Goal: Information Seeking & Learning: Compare options

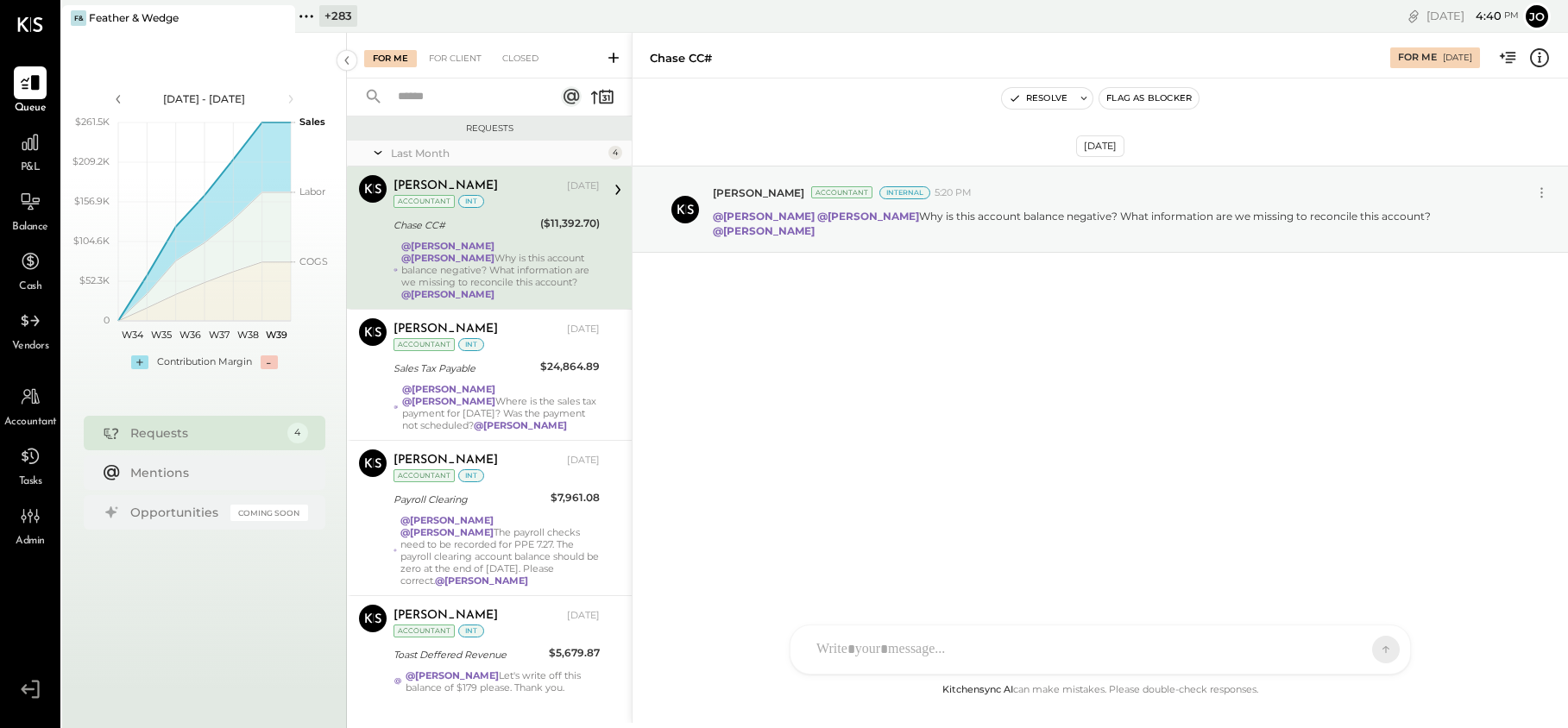
click at [320, 30] on div "+ 283 Pinned Locations ( 1 ) Feather & Wedge Zocalo 1500 West Capital LP Jimene…" at bounding box center [565, 16] width 541 height 32
click at [320, 25] on div "+ 283" at bounding box center [338, 16] width 38 height 22
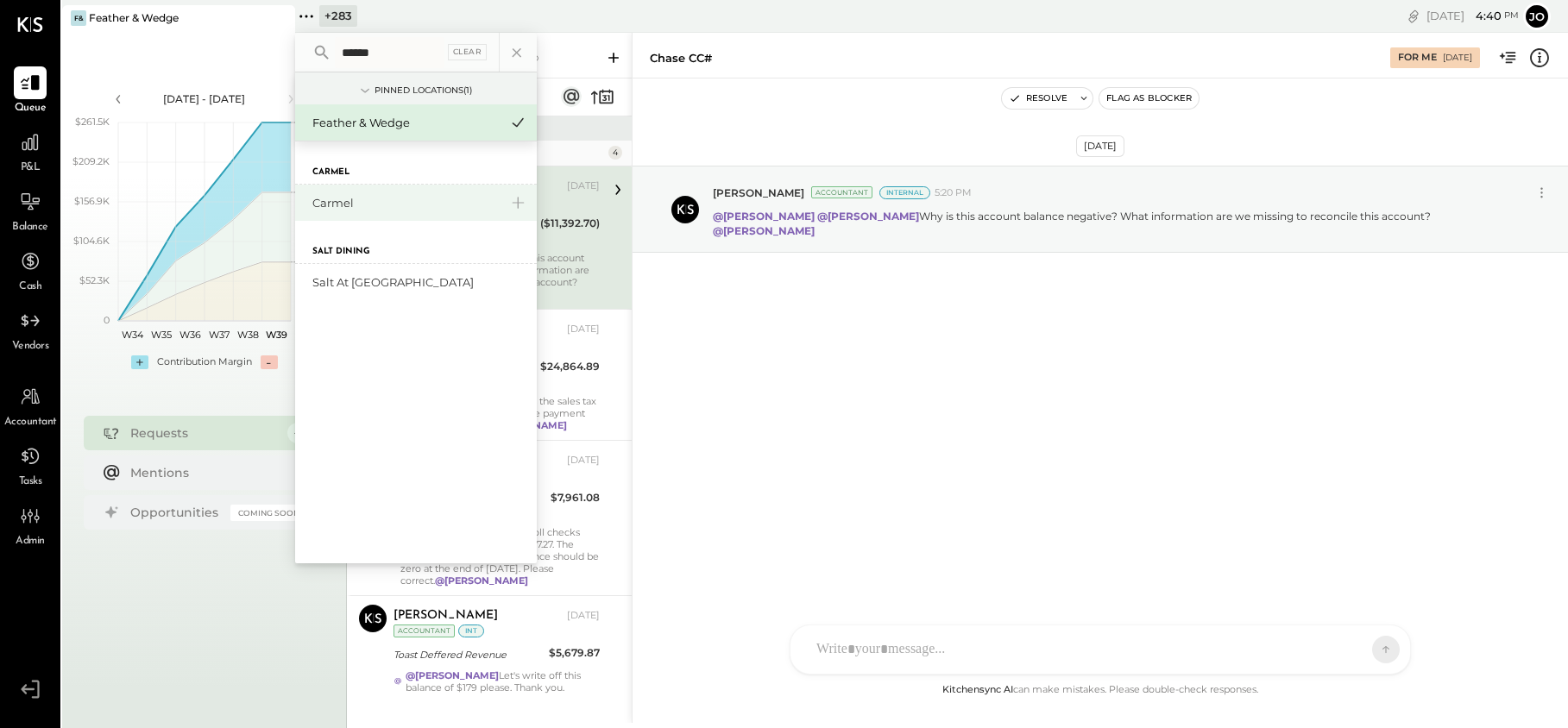
type input "******"
click at [331, 203] on div "Carmel" at bounding box center [405, 203] width 186 height 17
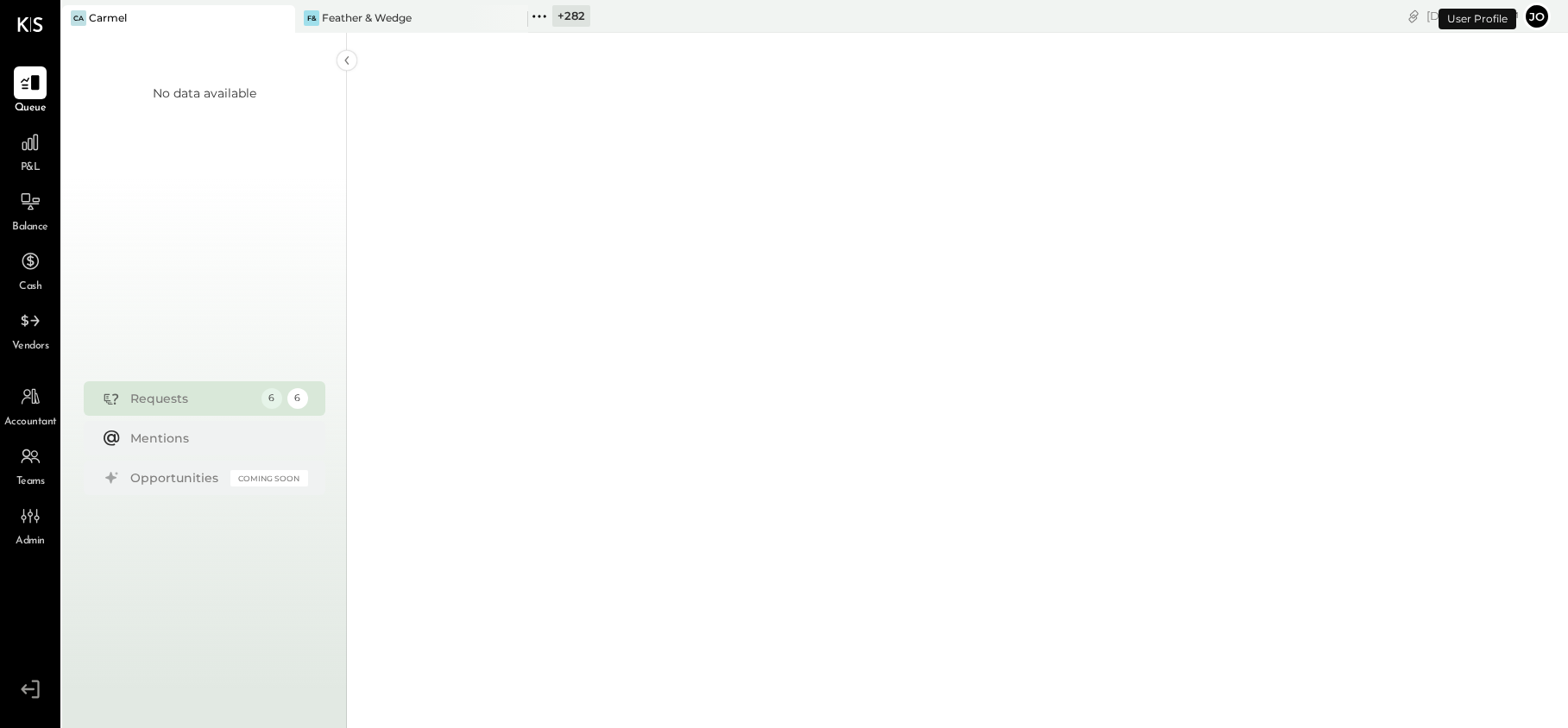
click at [47, 159] on div "P&L" at bounding box center [30, 151] width 50 height 50
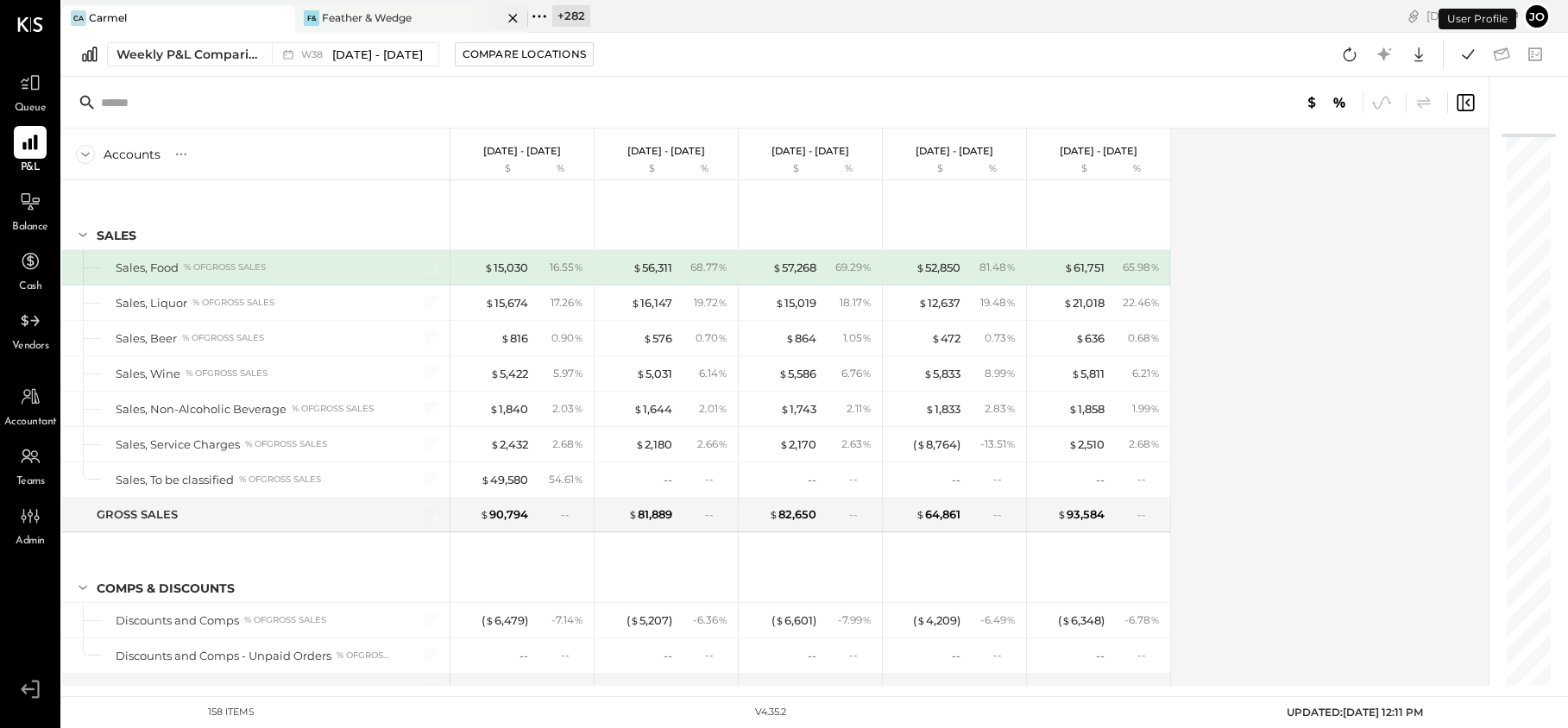
click at [526, 16] on div at bounding box center [498, 18] width 61 height 25
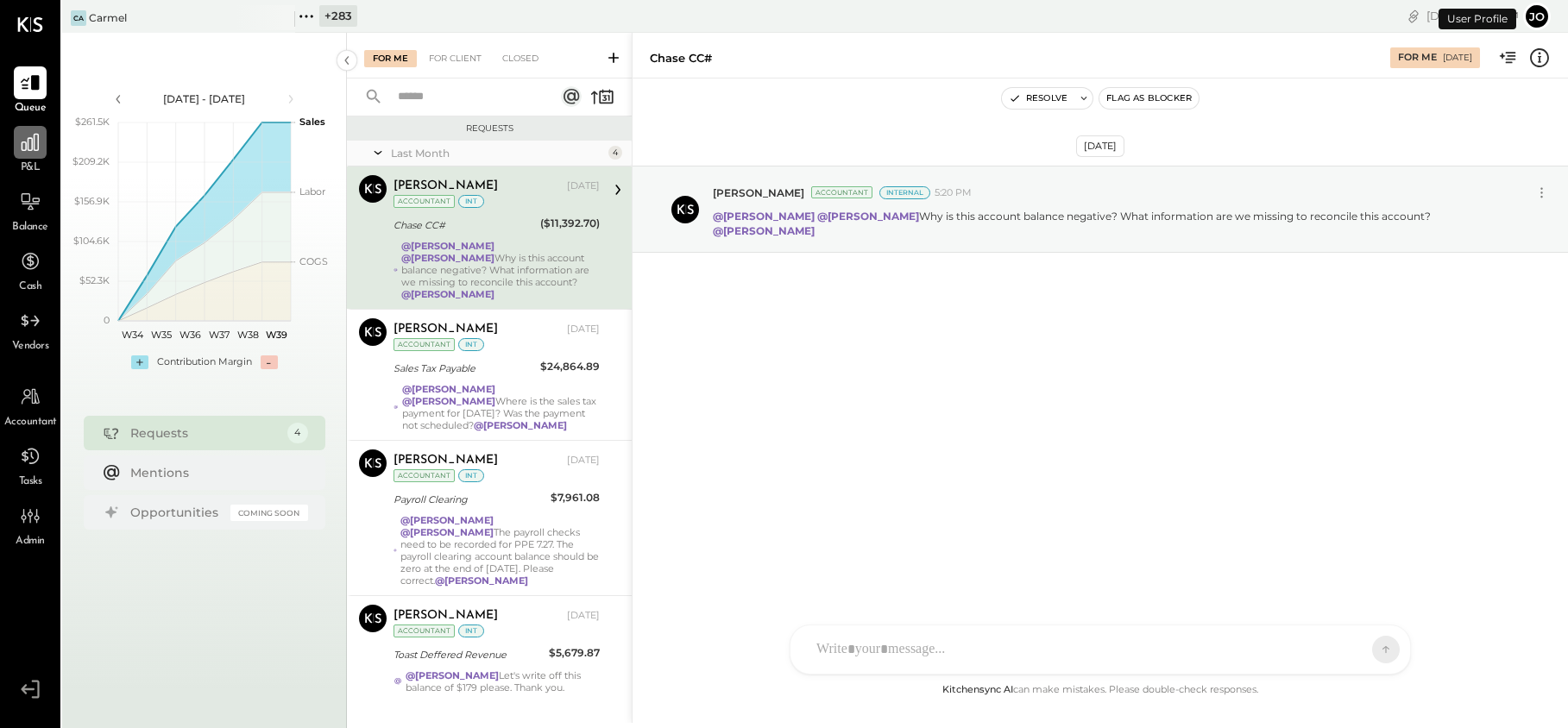
click at [14, 141] on div at bounding box center [30, 142] width 32 height 32
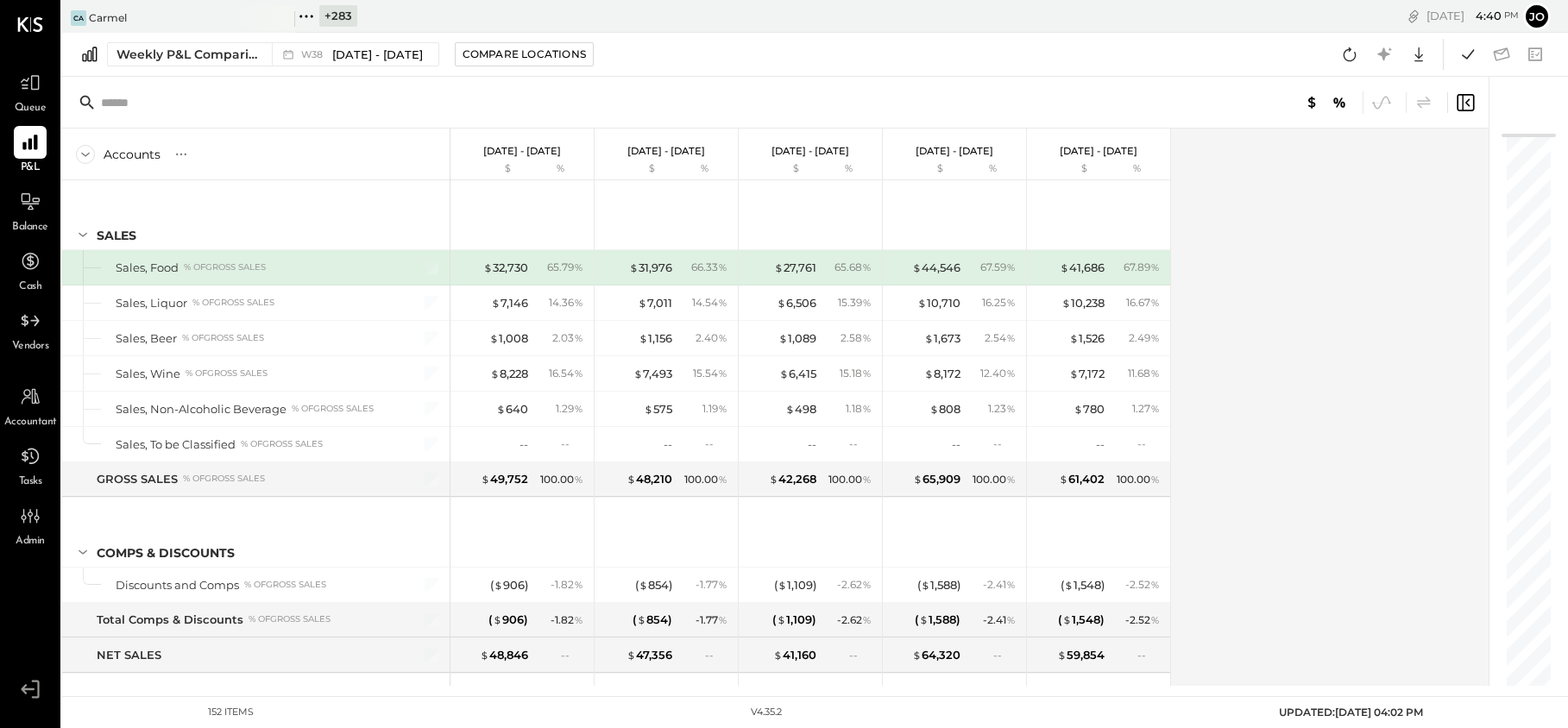
click at [243, 68] on div "Weekly P&L Comparison W38 [DATE] - [DATE] Compare Locations Google Sheets Excel" at bounding box center [815, 54] width 1507 height 44
click at [243, 61] on div "Weekly P&L Comparison" at bounding box center [189, 54] width 145 height 18
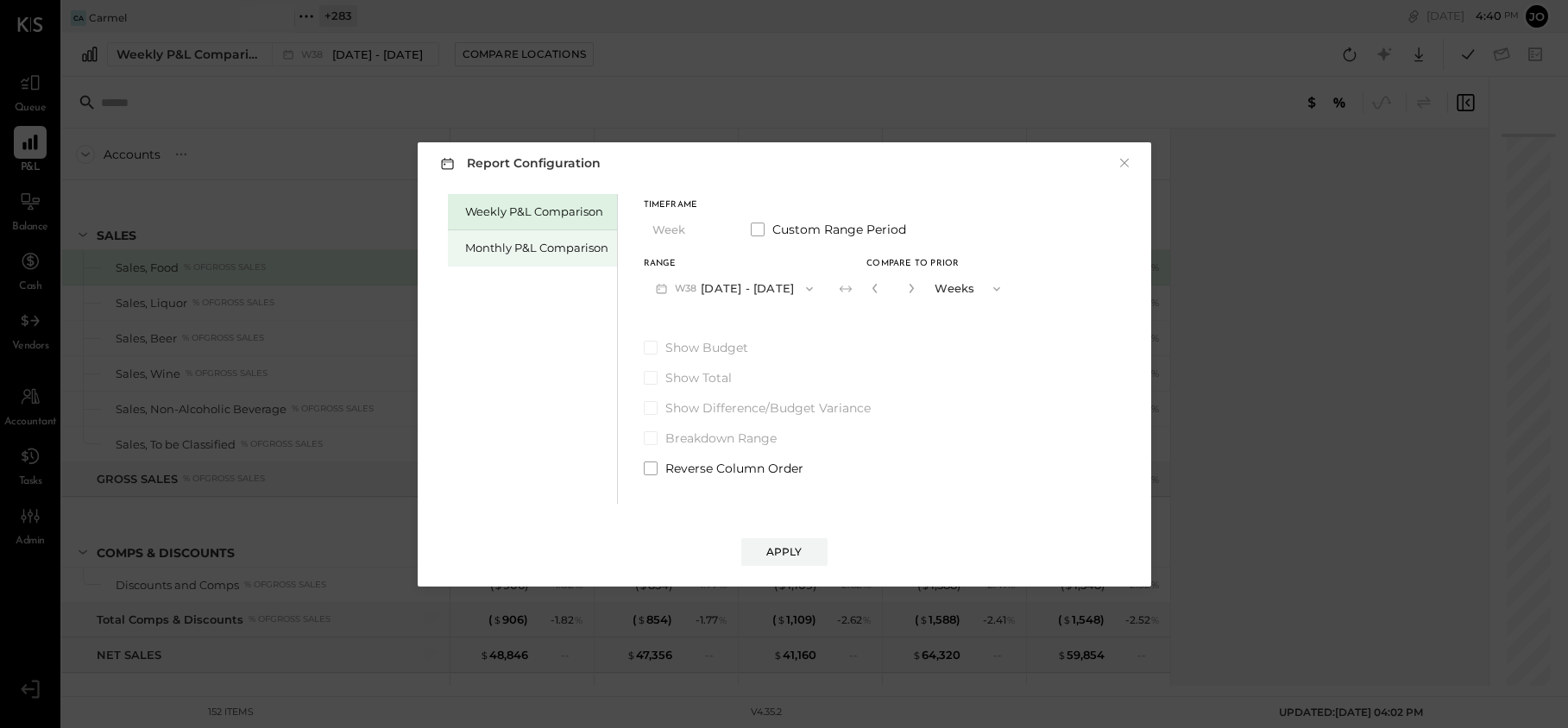
click at [483, 238] on div "Monthly P&L Comparison" at bounding box center [533, 248] width 169 height 36
click at [705, 285] on button "M09 [DATE] - [DATE]" at bounding box center [735, 289] width 183 height 32
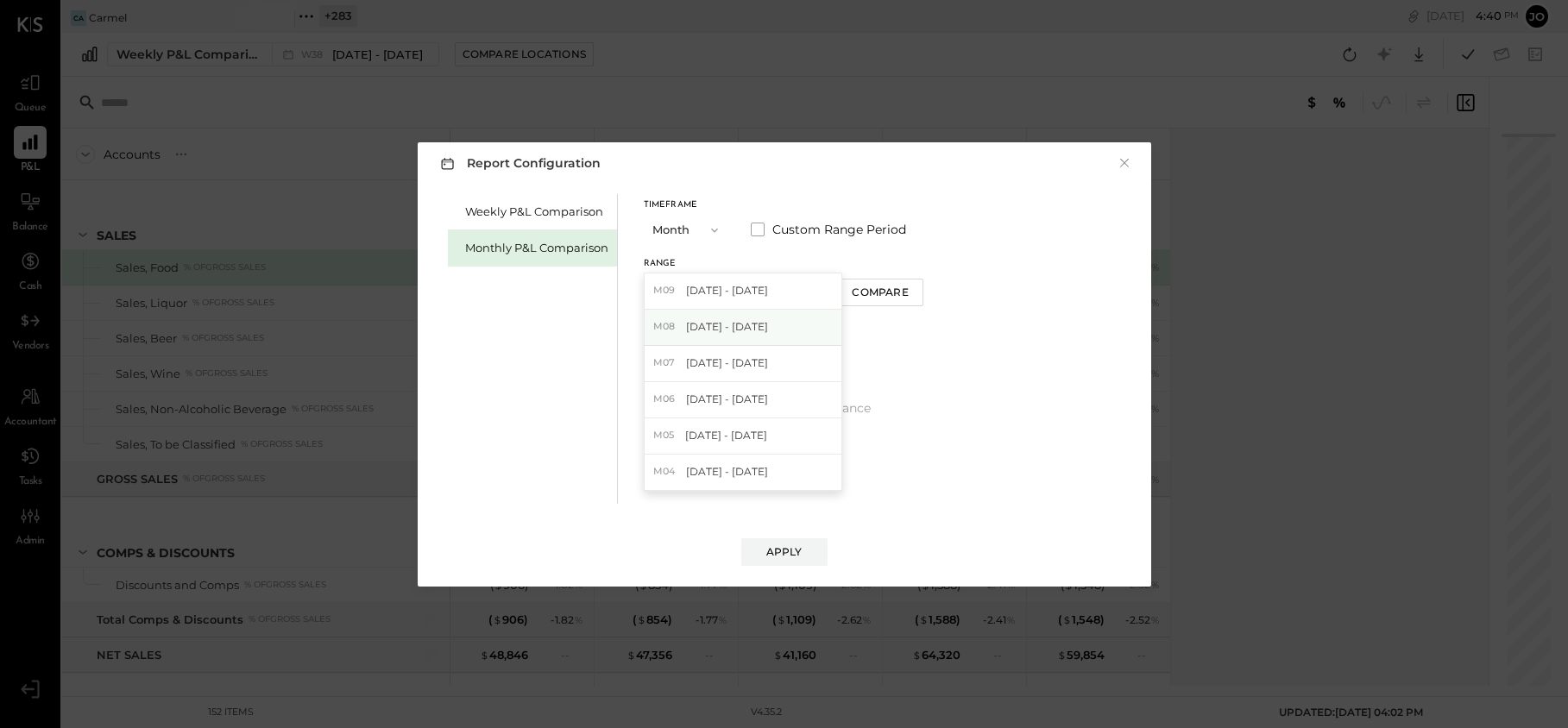
click at [739, 315] on div "M08 [DATE] - [DATE]" at bounding box center [743, 327] width 197 height 36
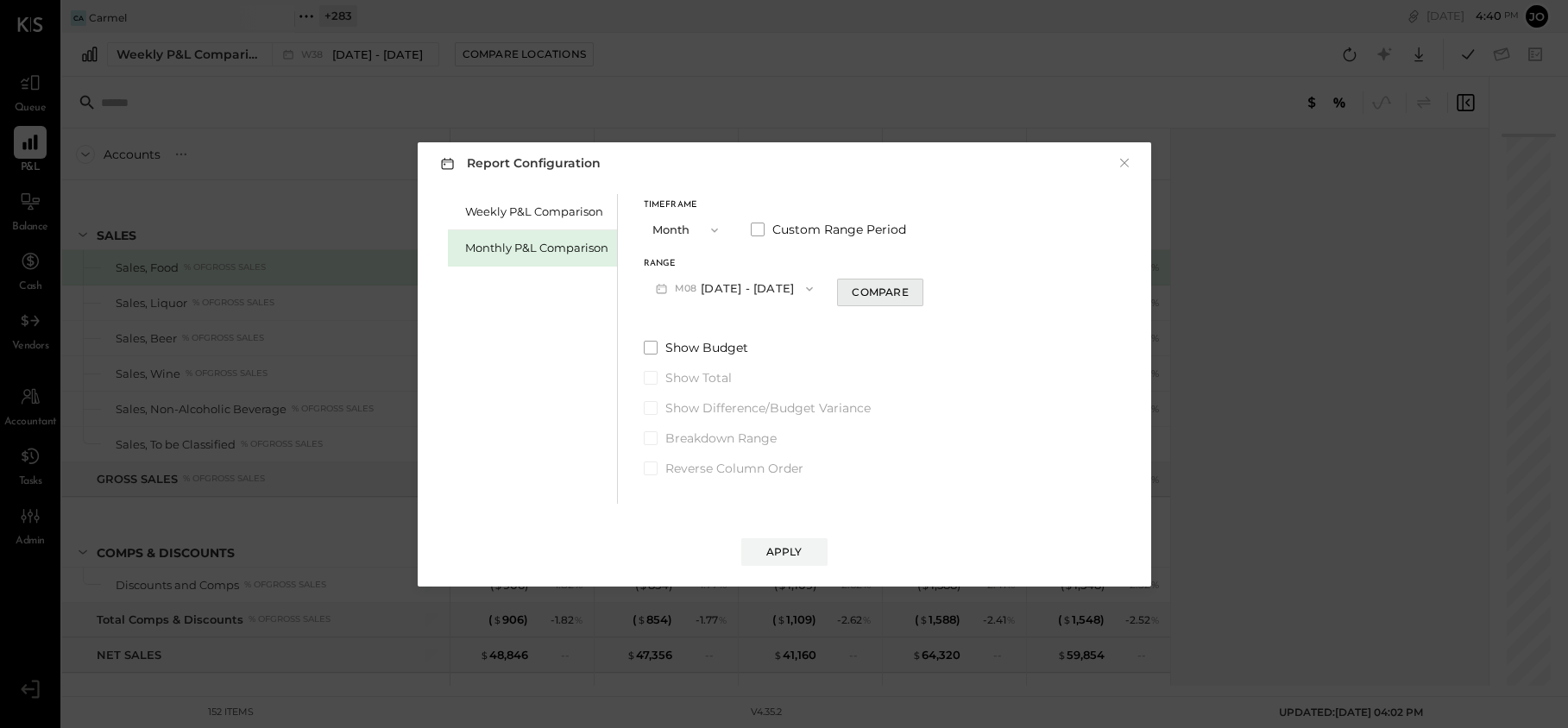
click at [865, 289] on div "Compare" at bounding box center [880, 292] width 56 height 15
click at [910, 289] on icon "button" at bounding box center [912, 289] width 4 height 10
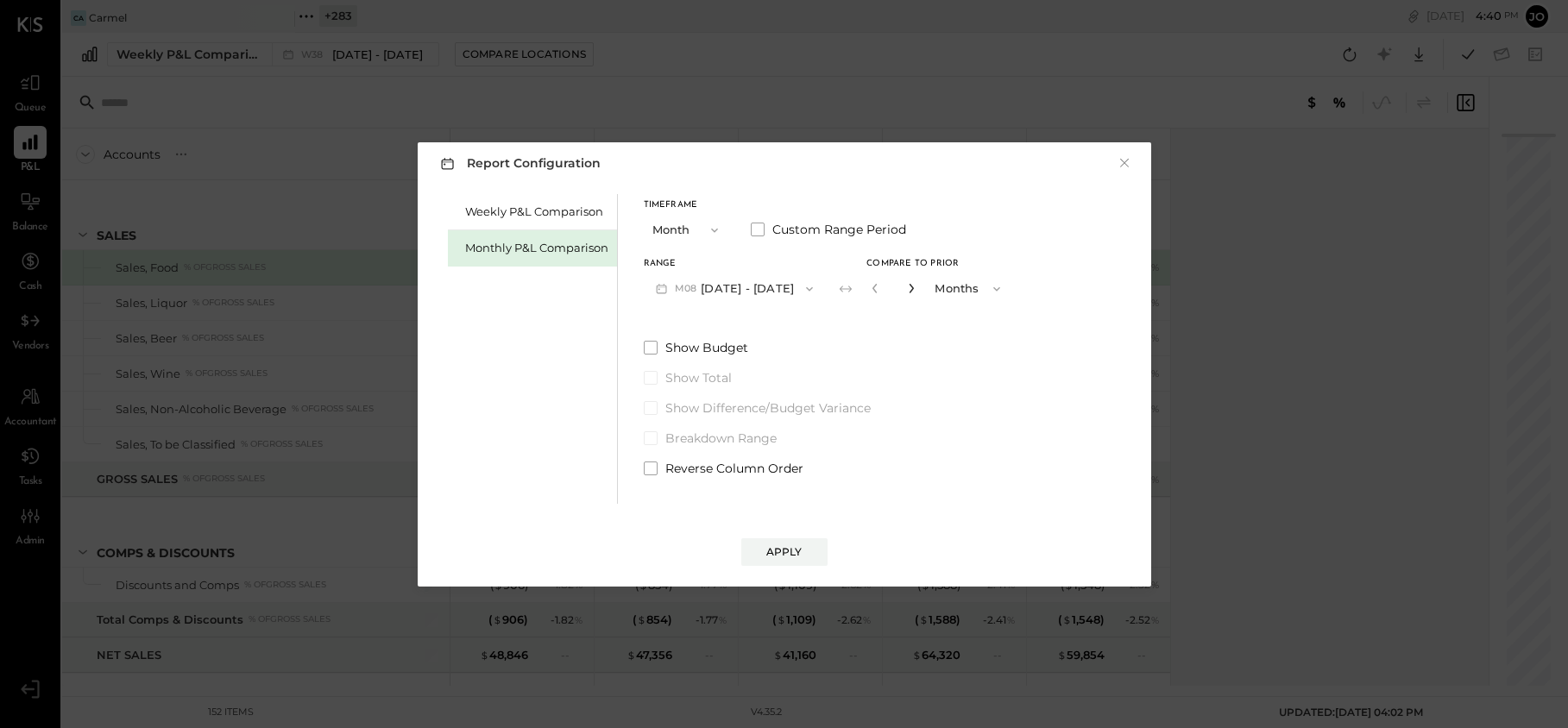
click at [910, 289] on icon "button" at bounding box center [912, 289] width 4 height 10
type input "*"
click at [794, 554] on div "Apply" at bounding box center [784, 552] width 36 height 15
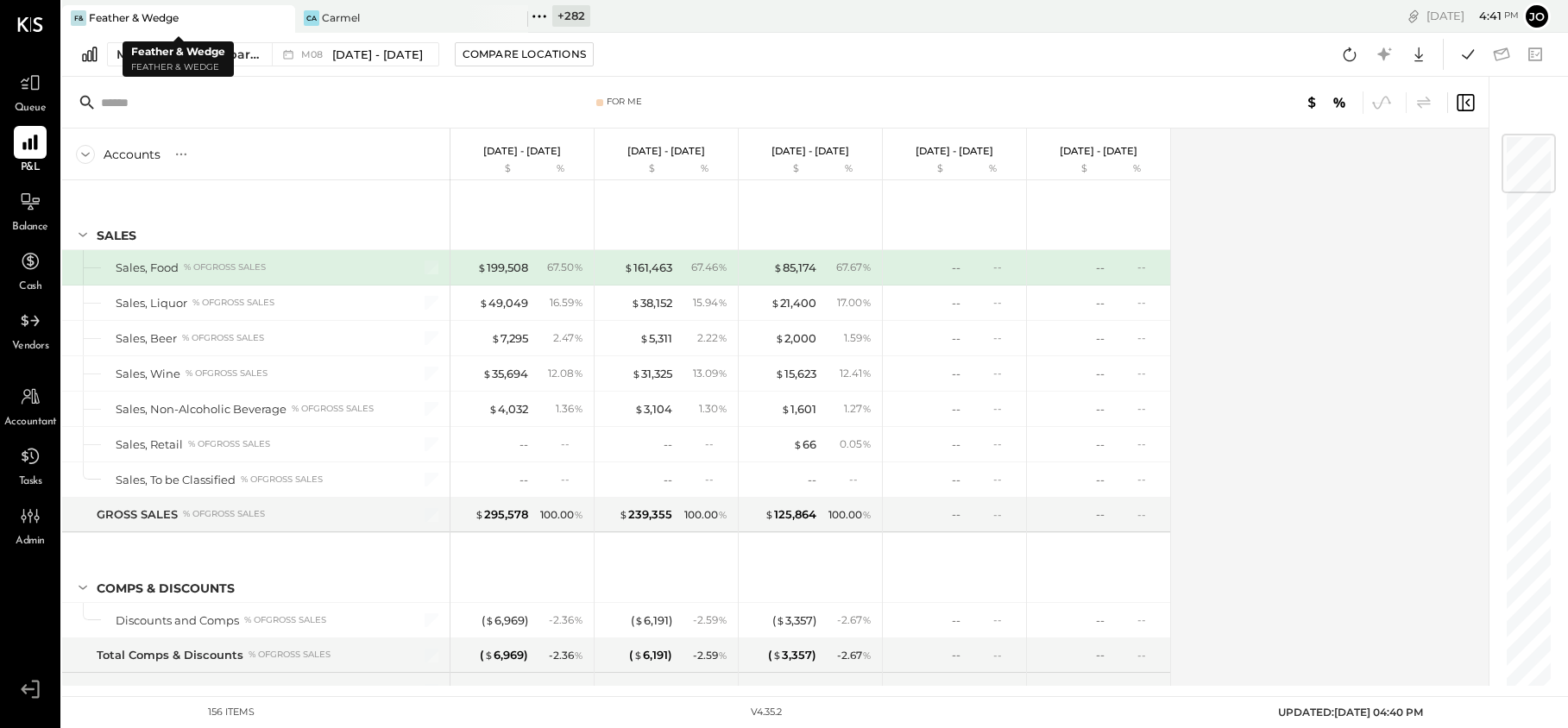
click at [279, 19] on icon at bounding box center [280, 18] width 22 height 21
click at [228, 19] on div "Ca Carmel" at bounding box center [166, 18] width 207 height 16
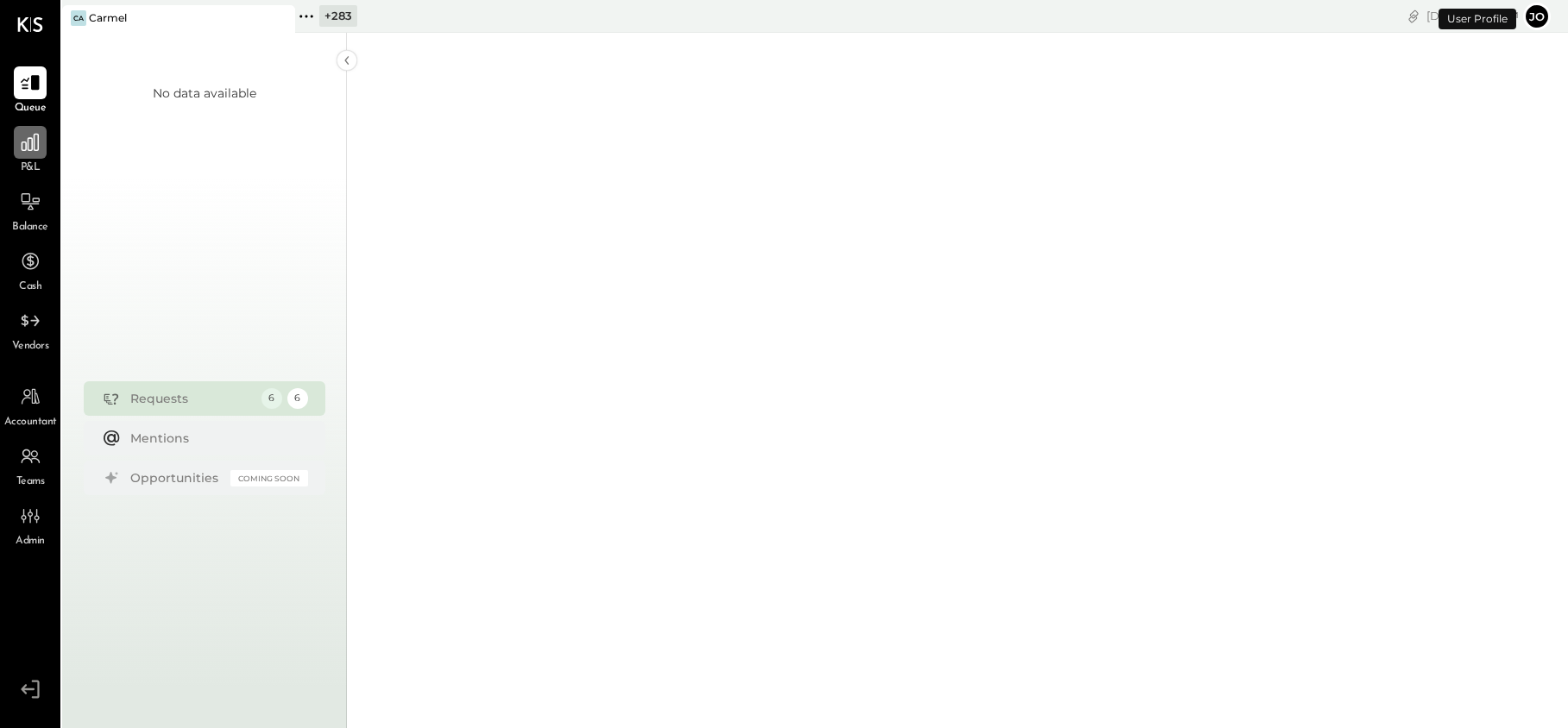
click at [29, 150] on icon at bounding box center [31, 142] width 18 height 18
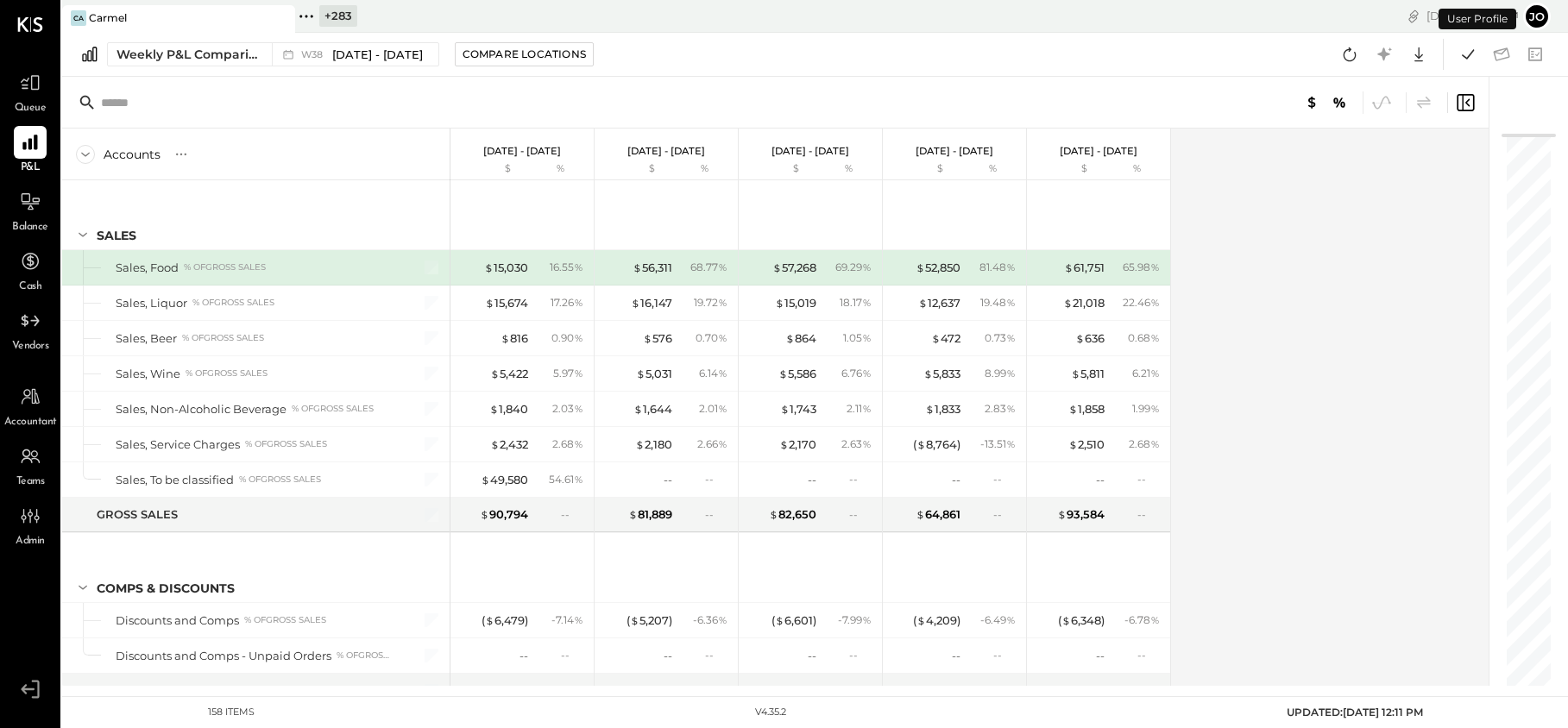
click at [323, 72] on div "Weekly P&L Comparison W38 [DATE] - [DATE] Compare Locations Google Sheets Excel" at bounding box center [815, 54] width 1507 height 44
click at [321, 60] on div "W38 [DATE] - [DATE]" at bounding box center [362, 54] width 122 height 17
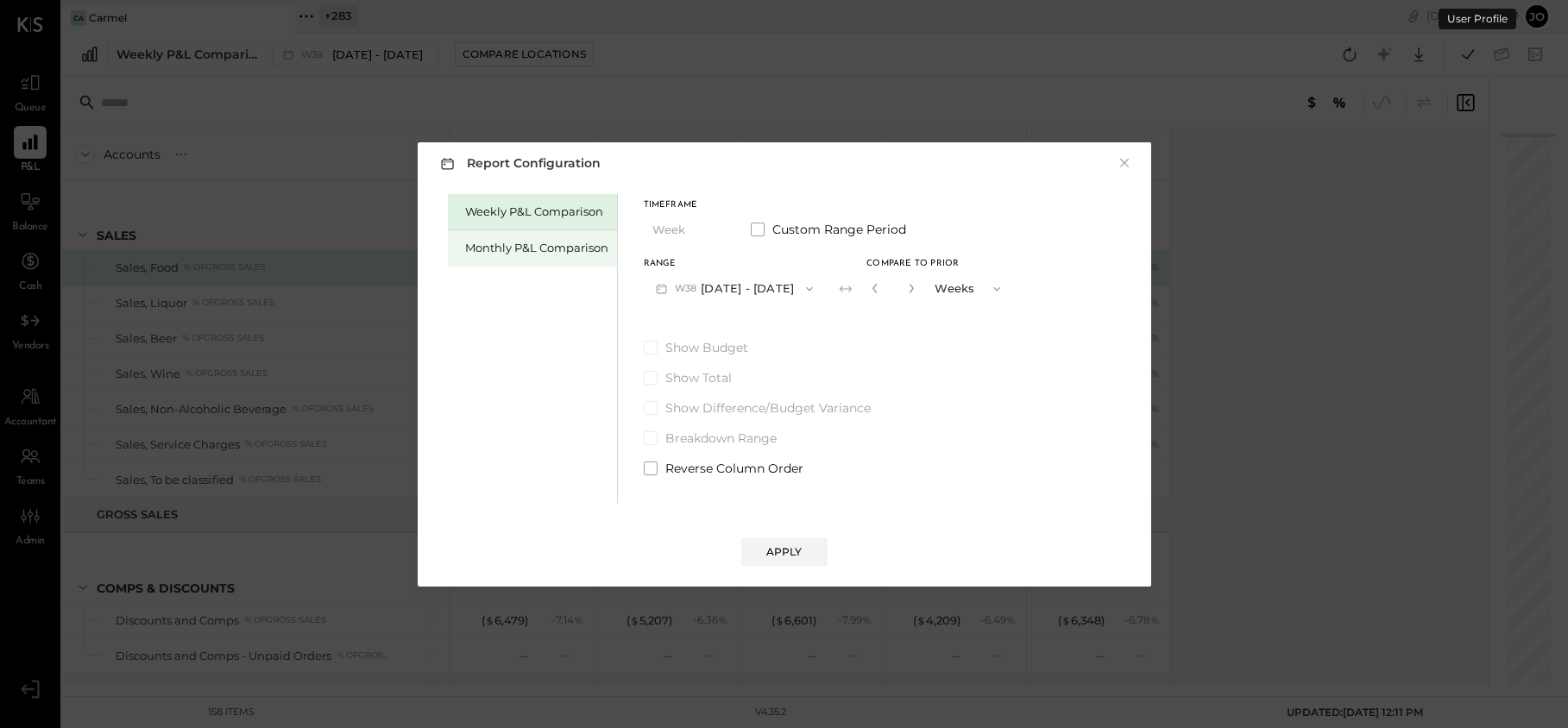
click at [542, 242] on div "Monthly P&L Comparison" at bounding box center [536, 247] width 143 height 17
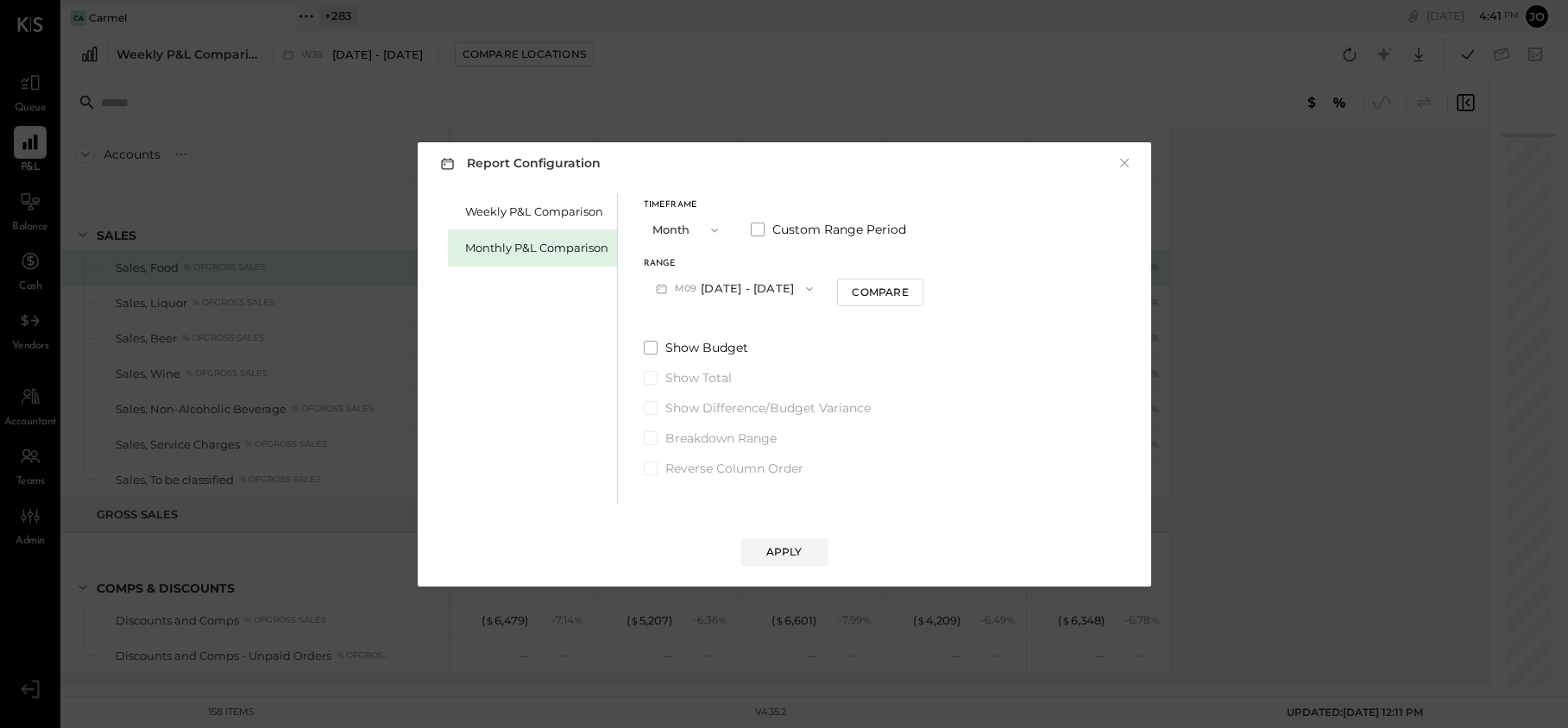
click at [730, 280] on button "M09 [DATE] - [DATE]" at bounding box center [735, 289] width 183 height 32
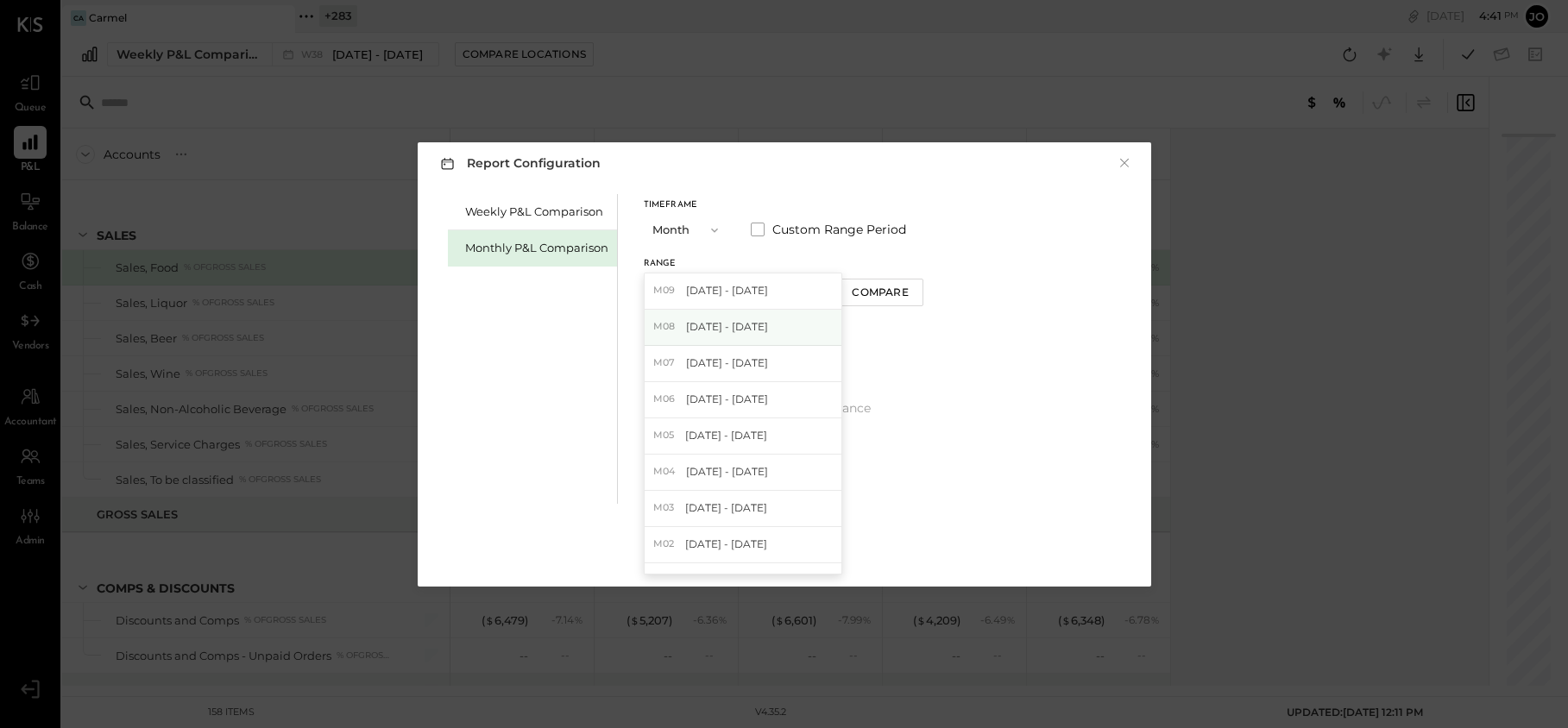
click at [753, 318] on div "M08 [DATE] - [DATE]" at bounding box center [743, 327] width 197 height 36
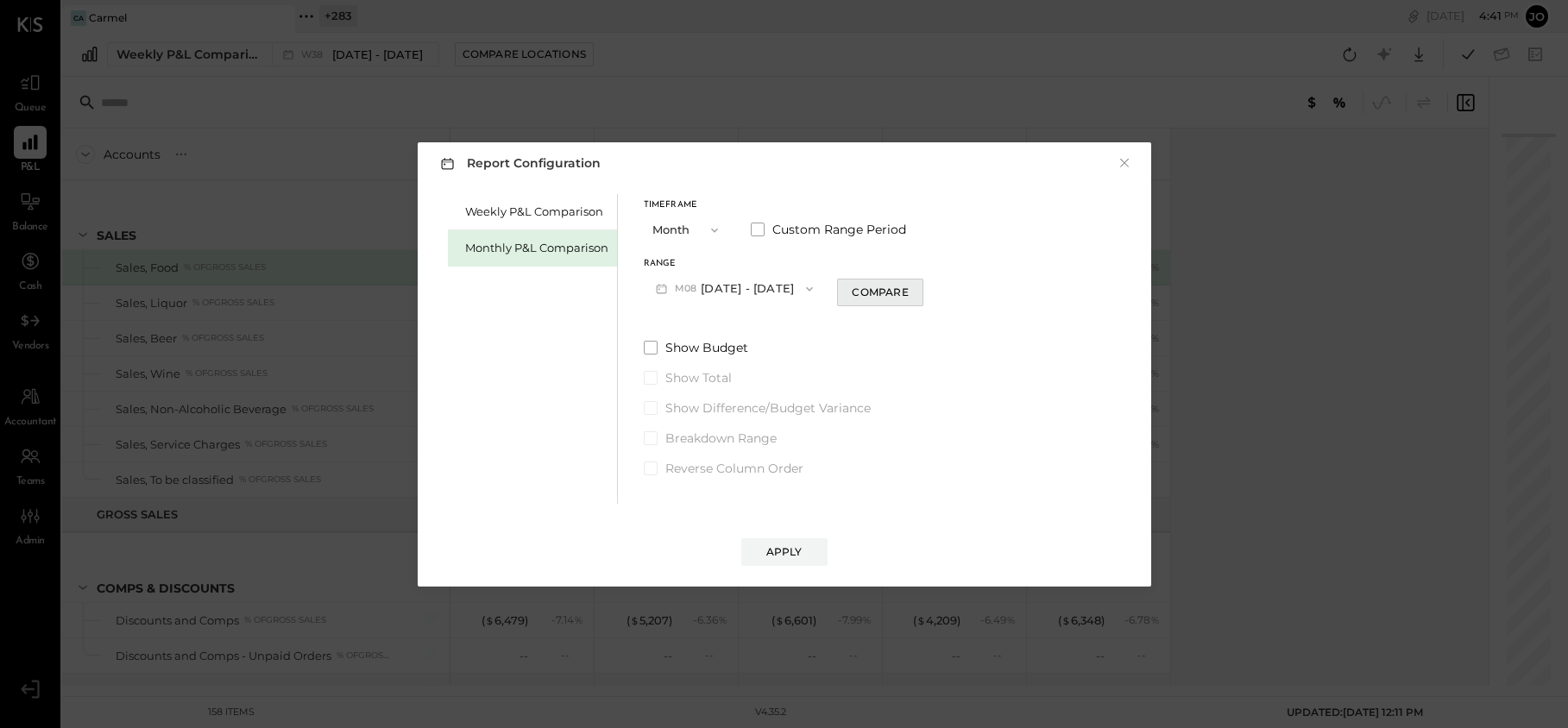
click at [852, 298] on div "Compare" at bounding box center [880, 292] width 56 height 15
click at [906, 288] on icon "button" at bounding box center [912, 289] width 11 height 11
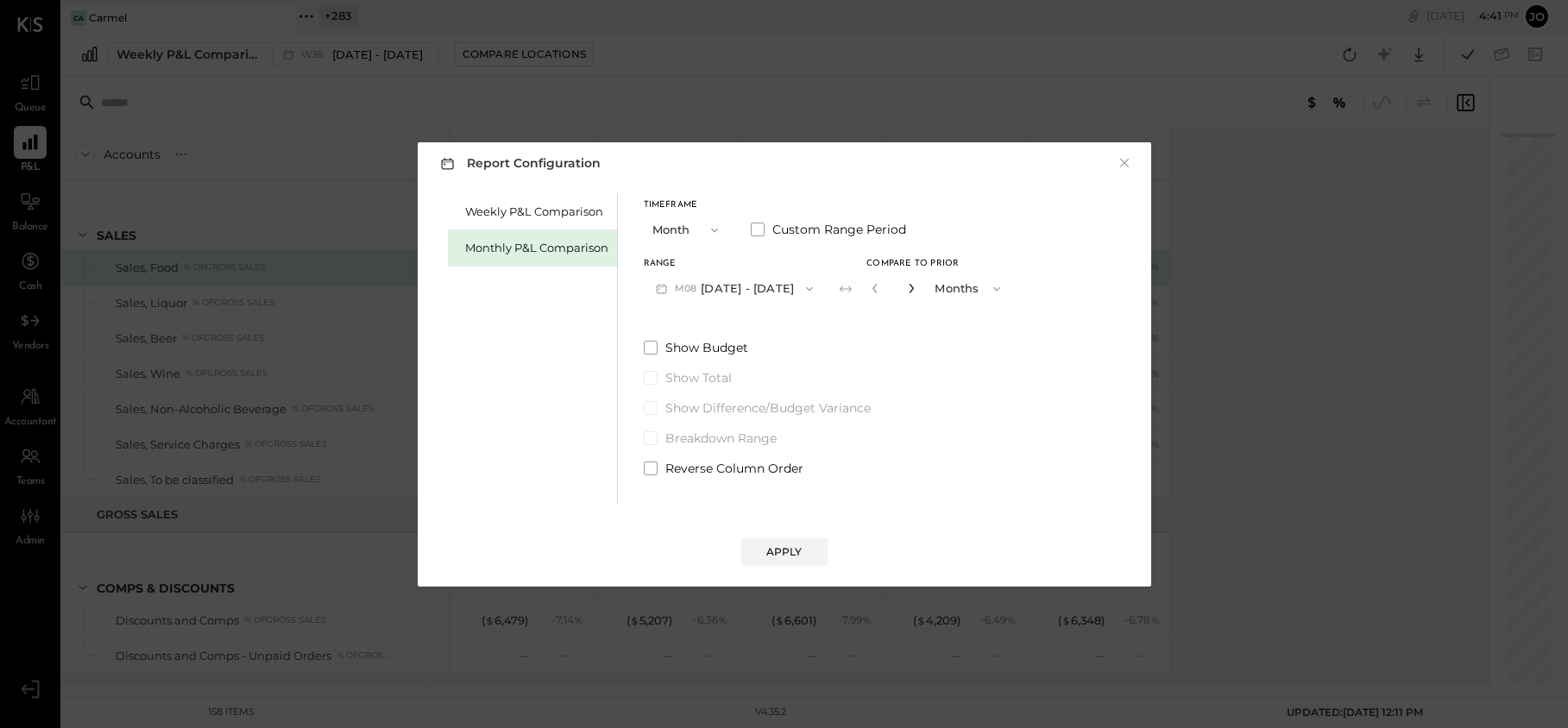
click at [906, 288] on icon "button" at bounding box center [912, 289] width 11 height 11
type input "*"
click at [780, 560] on button "Apply" at bounding box center [784, 552] width 86 height 27
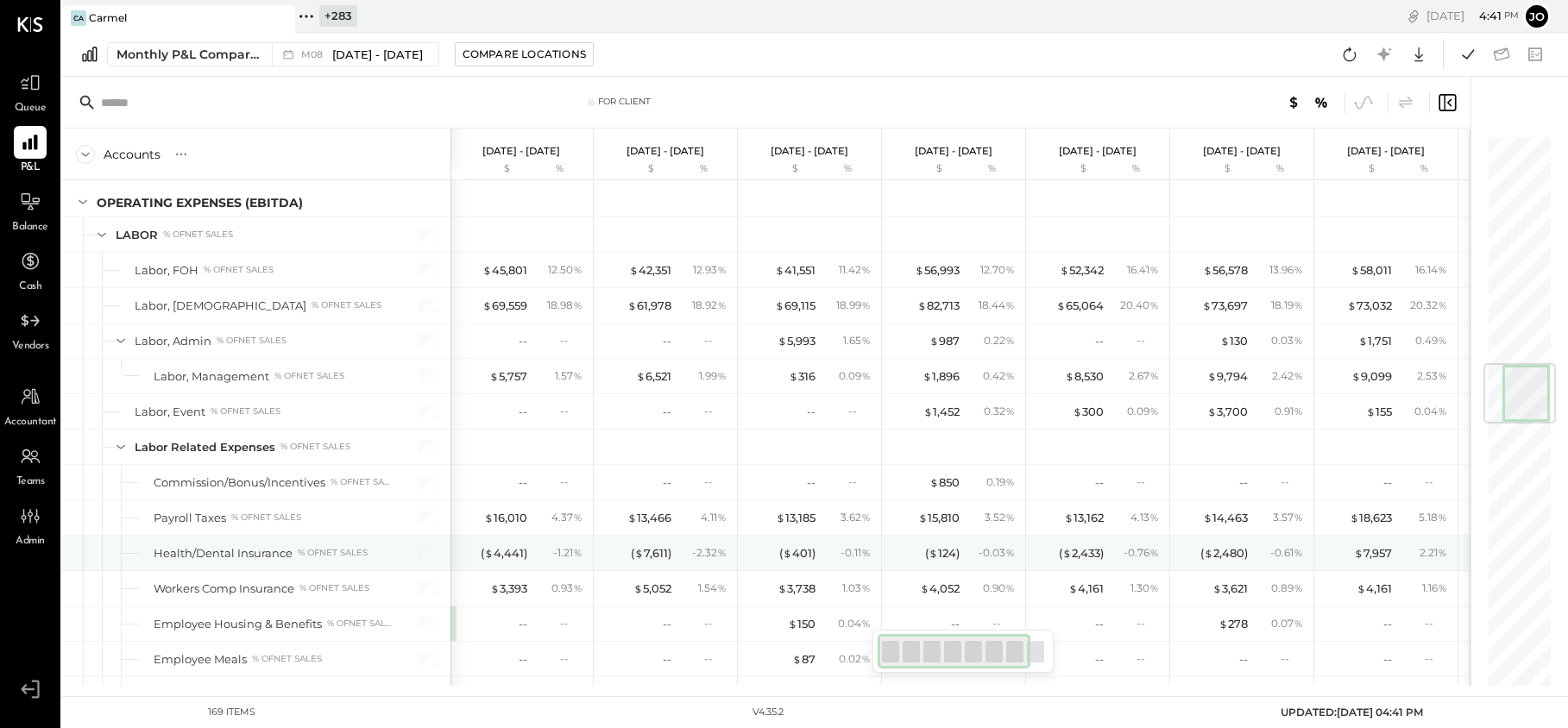
scroll to position [1946, 0]
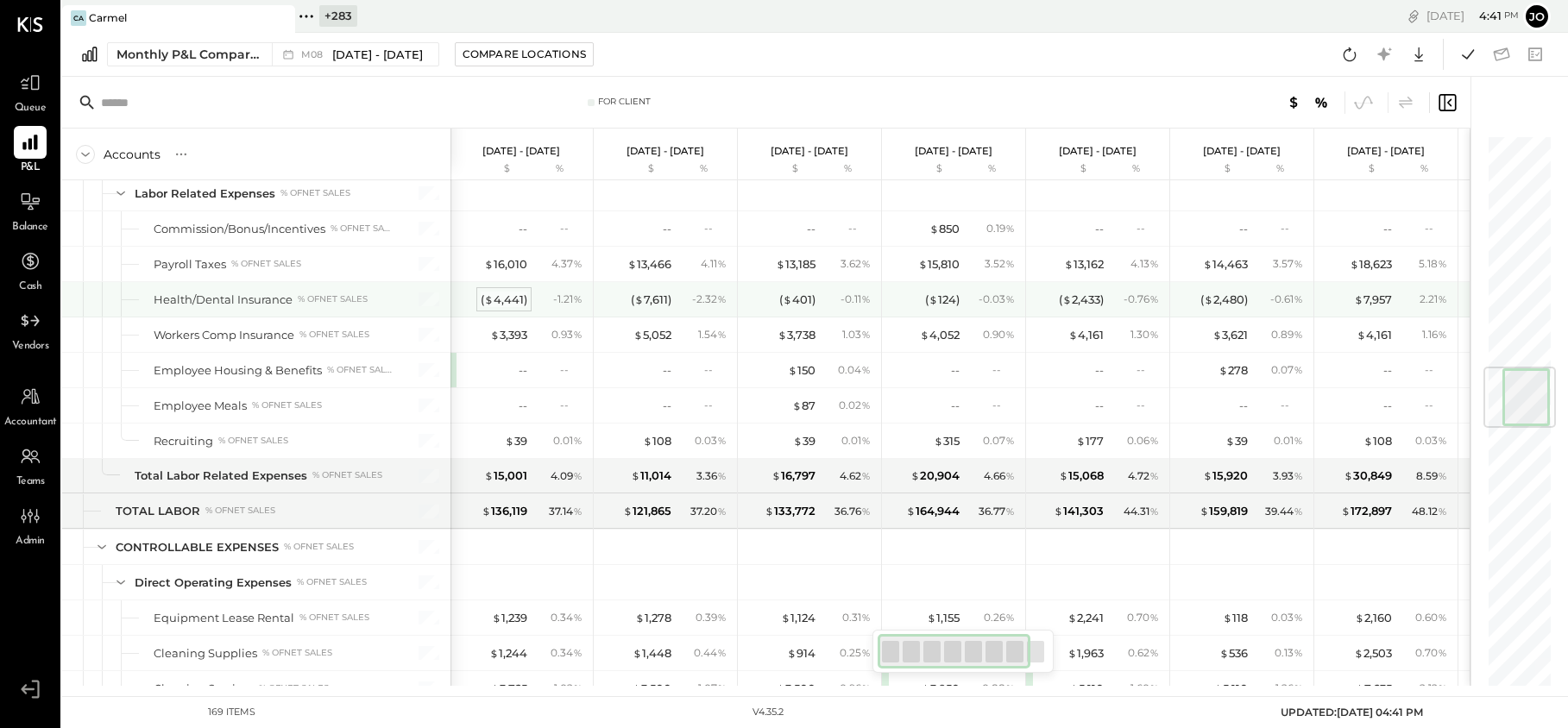
click at [506, 293] on div "( $ 4,441 )" at bounding box center [504, 300] width 47 height 17
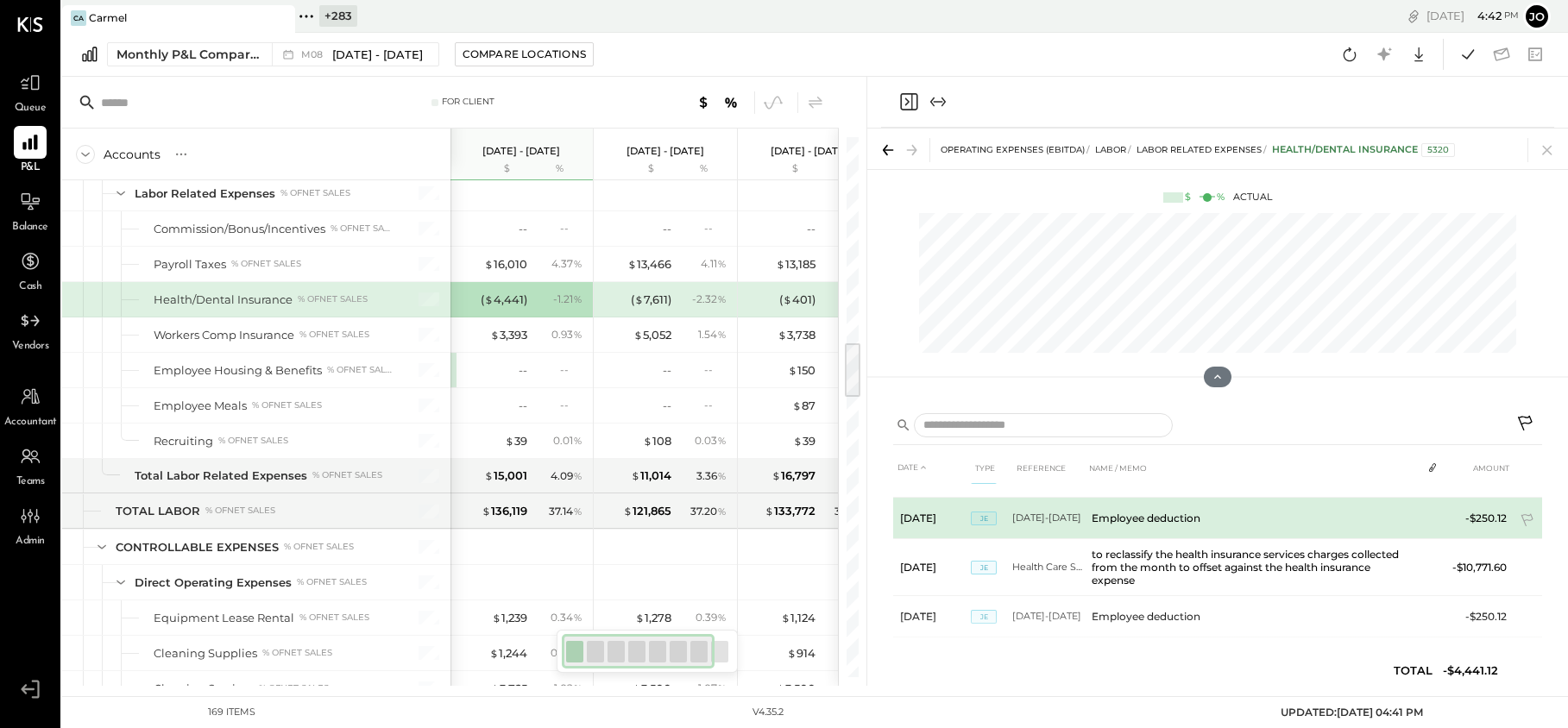
scroll to position [123, 0]
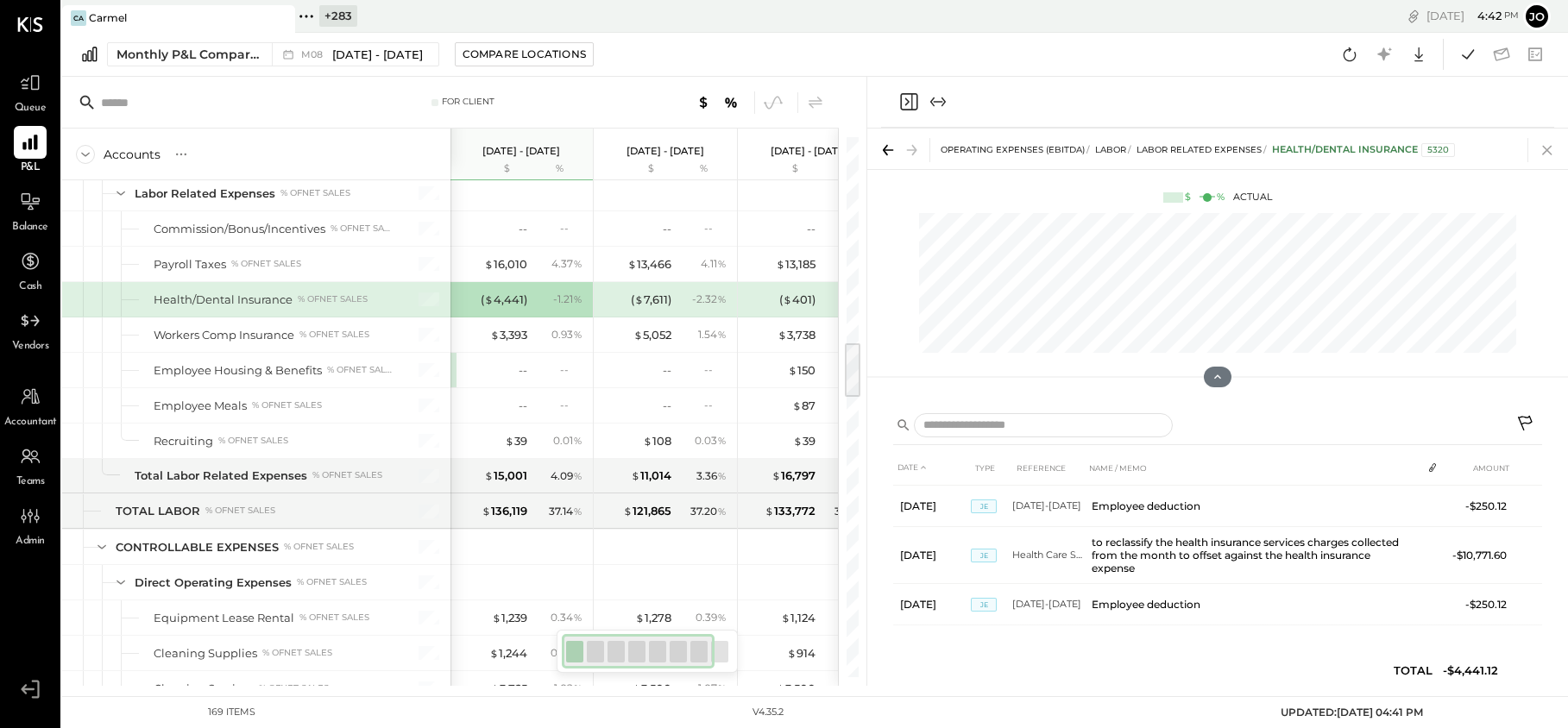
click at [1557, 147] on icon at bounding box center [1548, 150] width 25 height 25
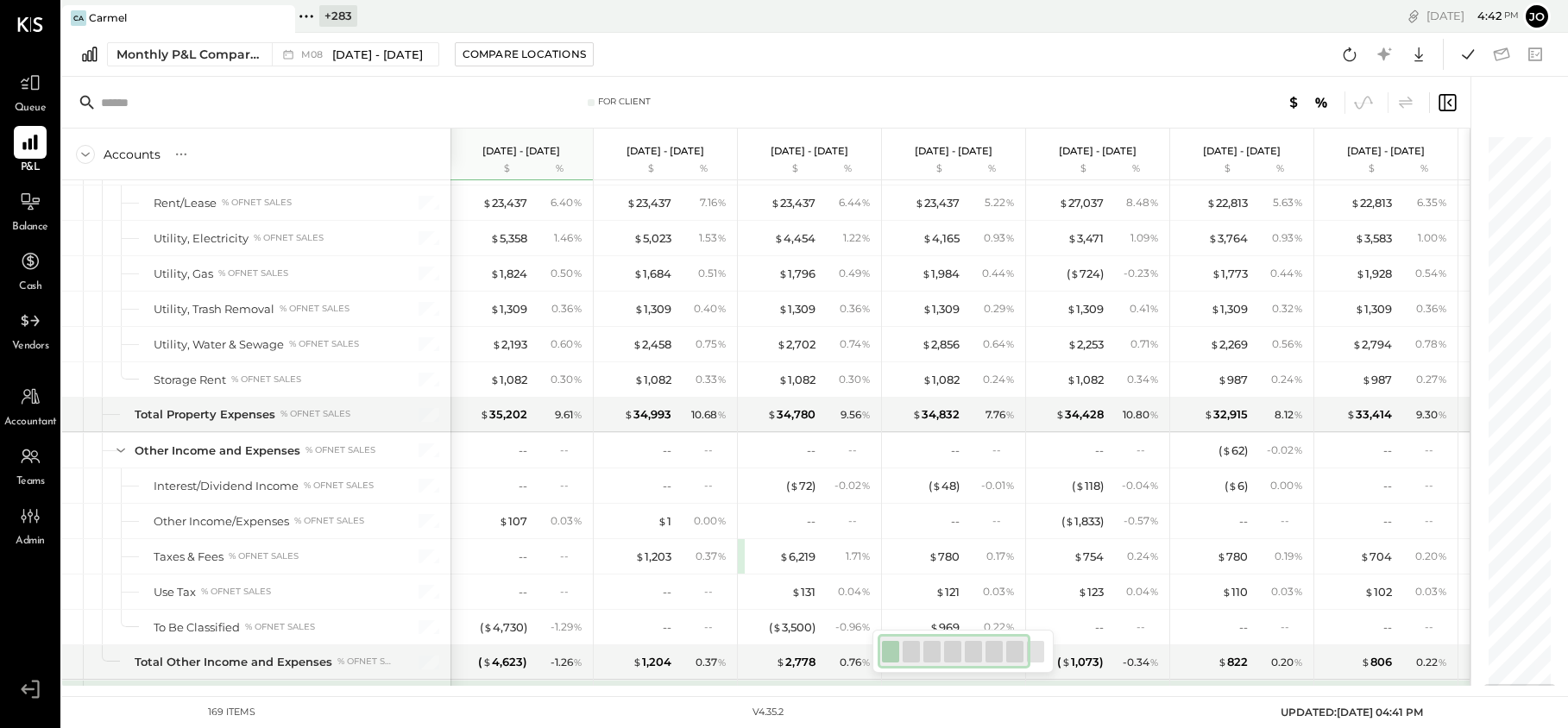
scroll to position [4592, 0]
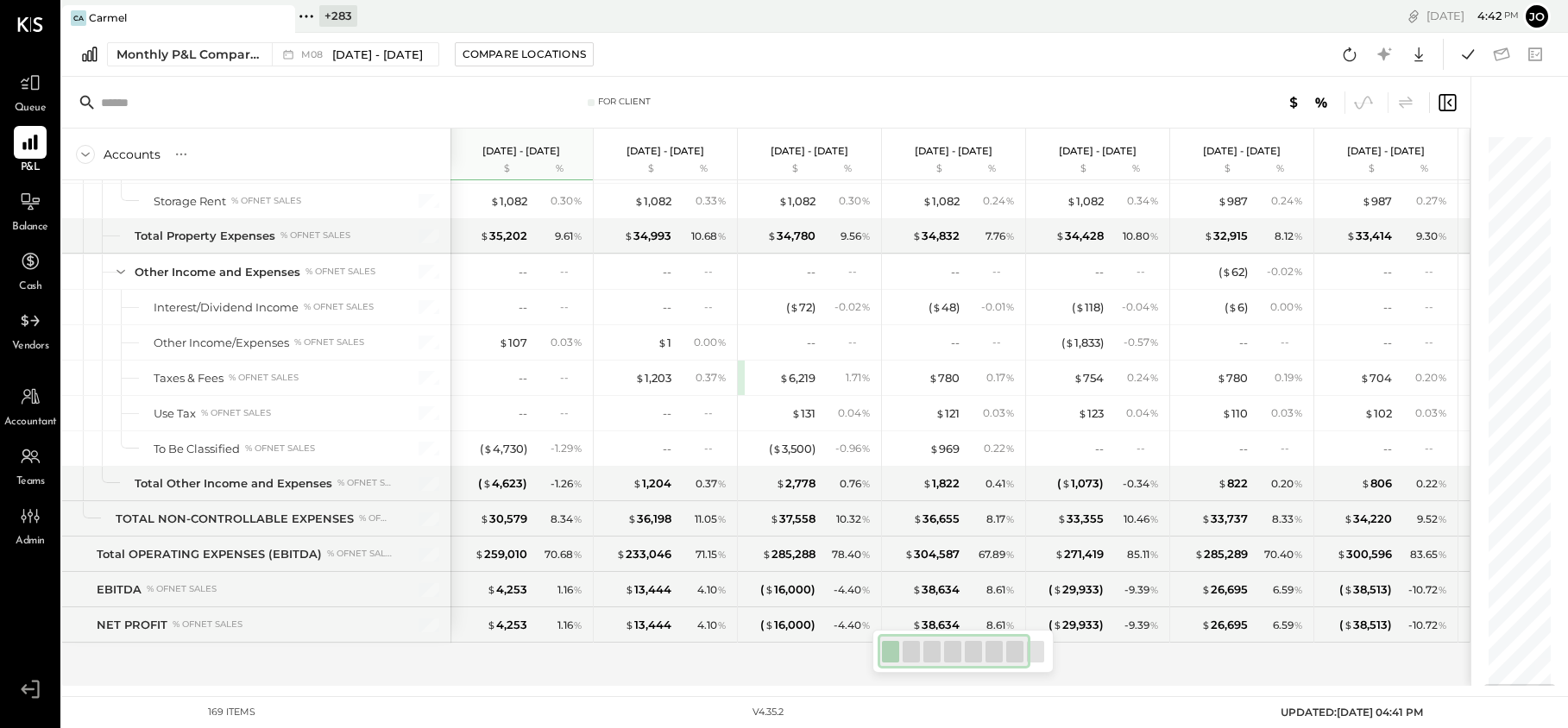
click at [283, 16] on icon at bounding box center [280, 18] width 22 height 21
click at [77, 18] on icon at bounding box center [74, 17] width 23 height 23
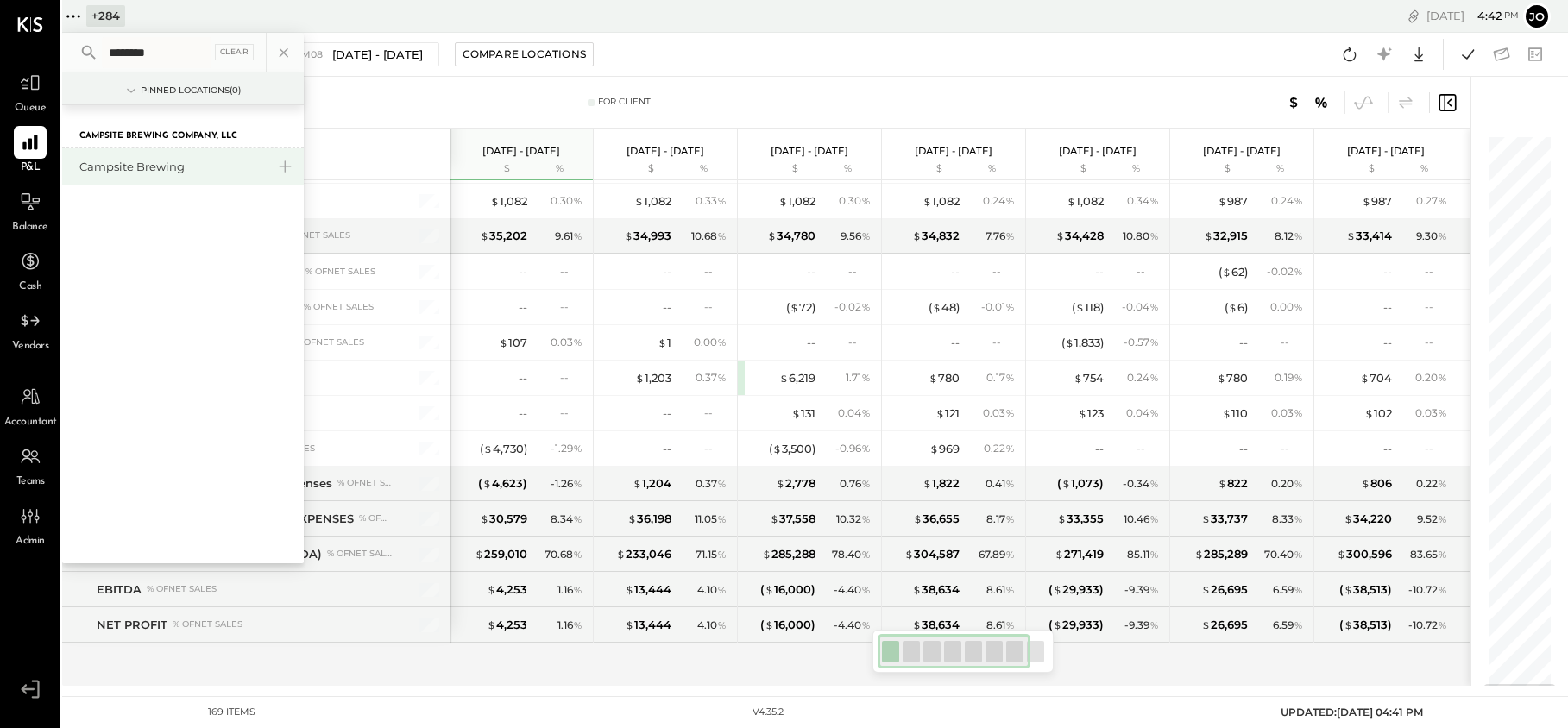
type input "********"
click at [150, 157] on div "Campsite Brewing" at bounding box center [183, 166] width 241 height 36
click at [146, 160] on div "Campsite Brewing" at bounding box center [173, 167] width 186 height 17
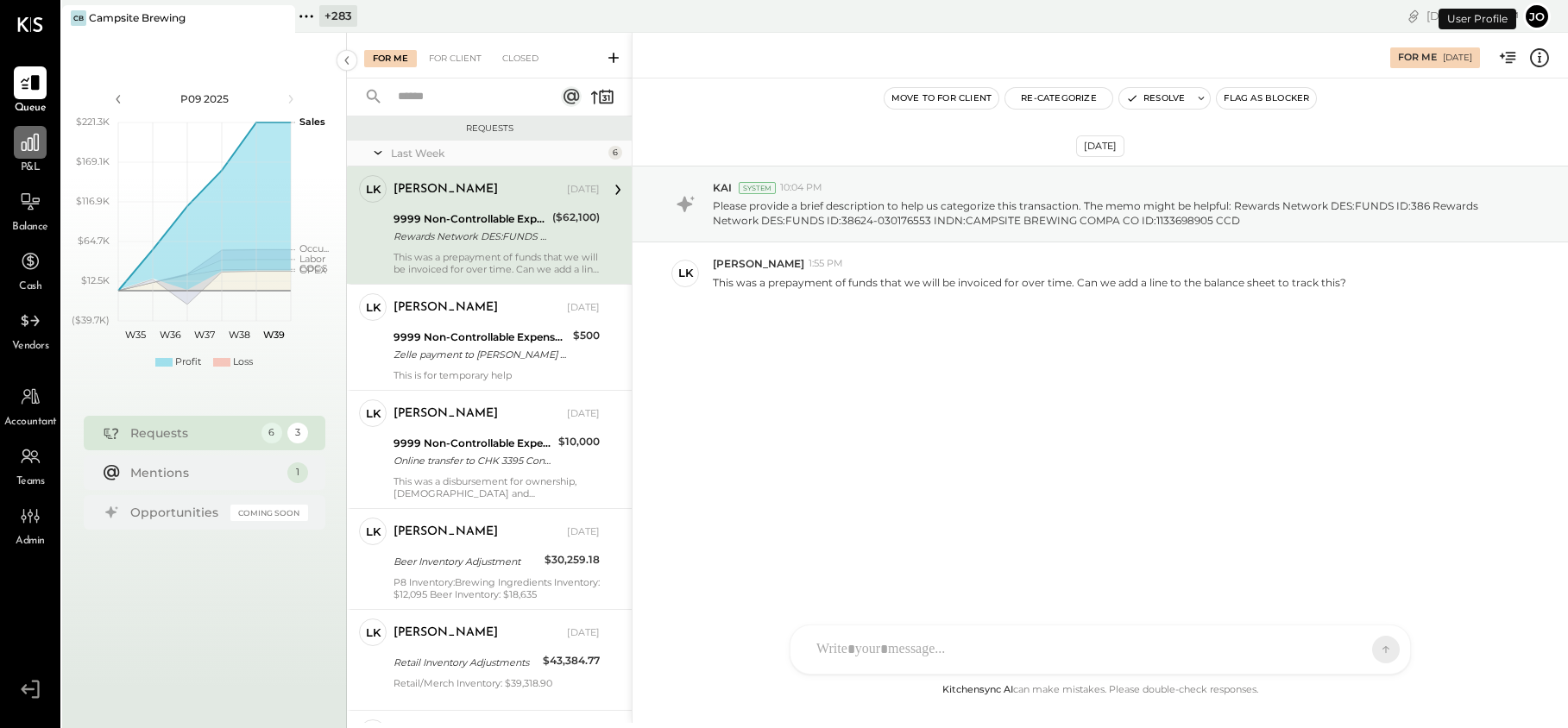
click at [18, 152] on div at bounding box center [30, 142] width 32 height 32
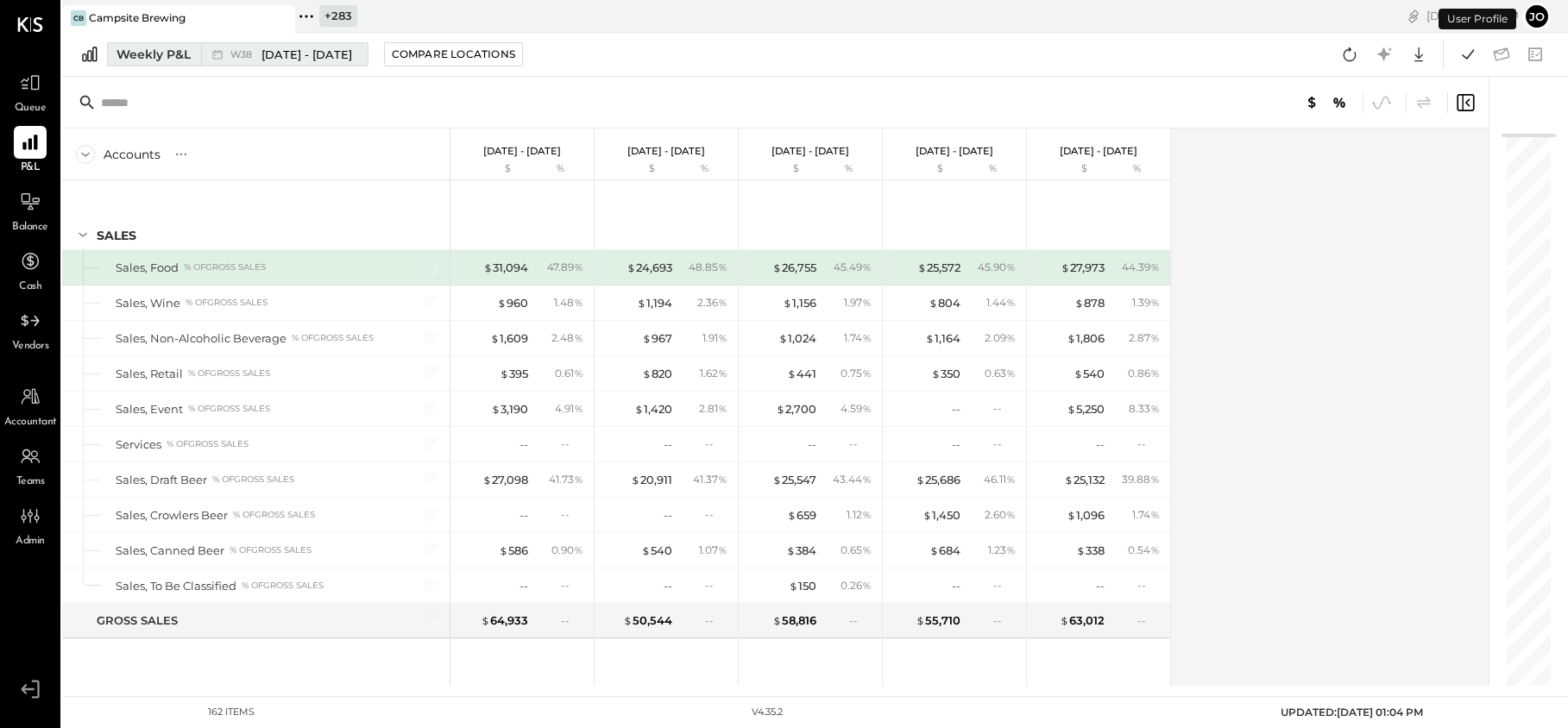
click at [227, 54] on div "W38 [DATE] - [DATE]" at bounding box center [280, 54] width 158 height 23
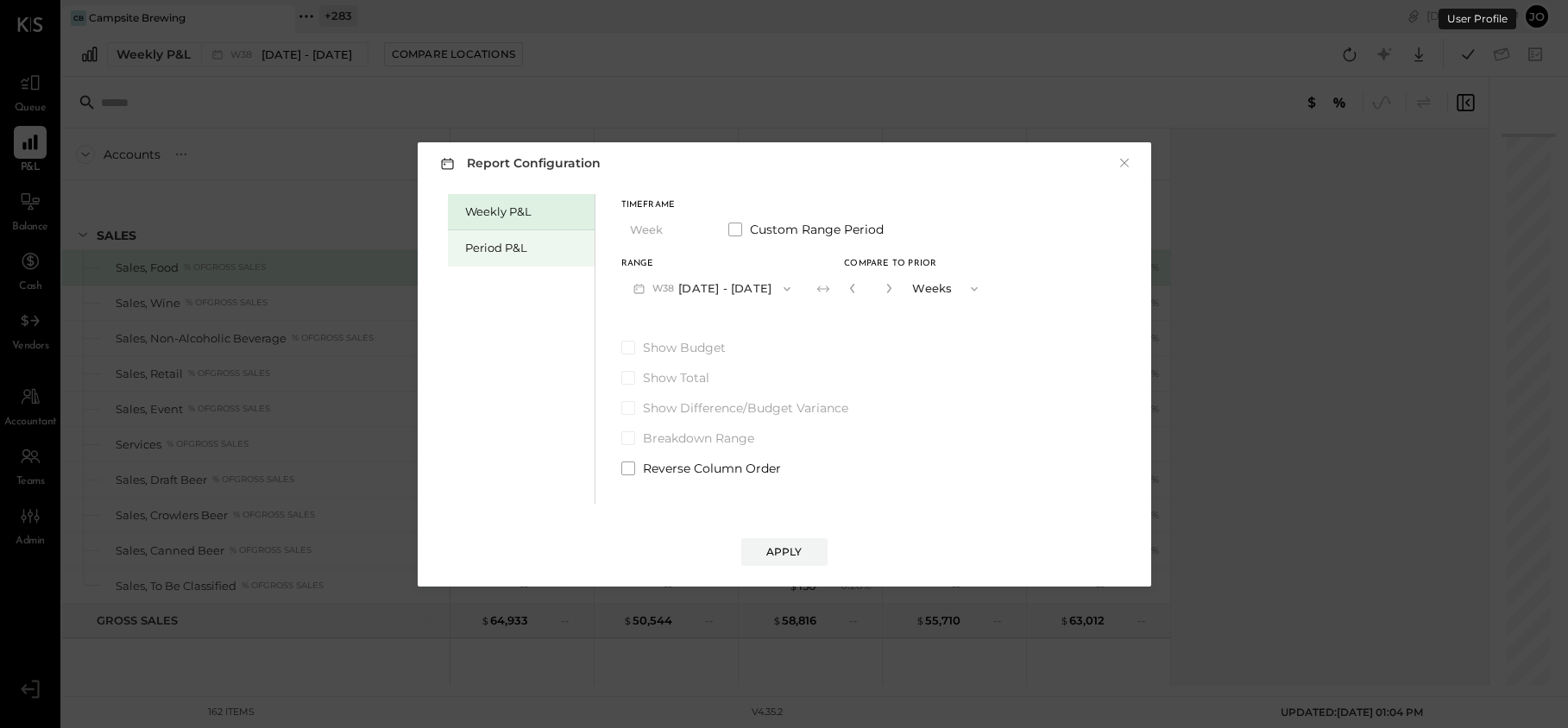
click at [484, 241] on div "Period P&L" at bounding box center [526, 247] width 121 height 17
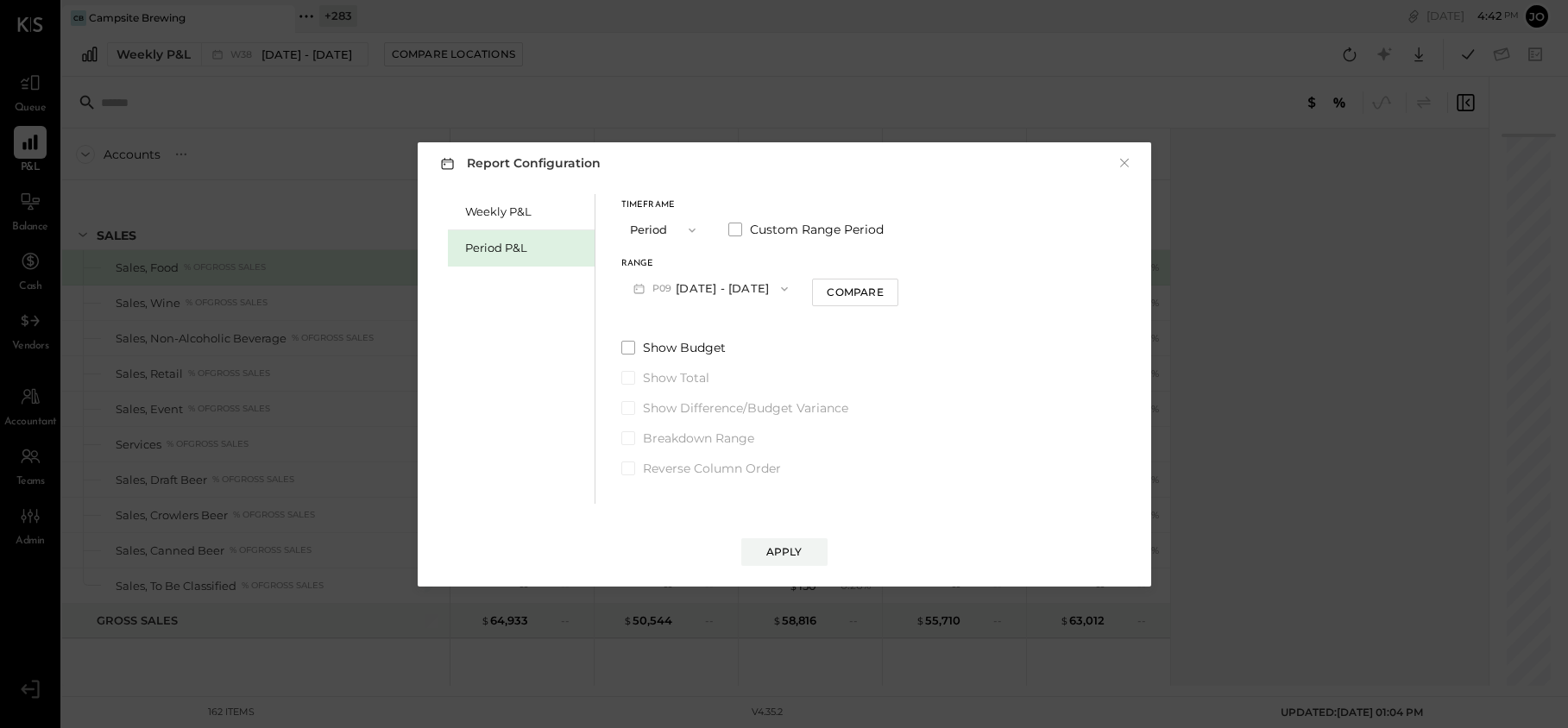
click at [705, 275] on button "P09 [DATE] - [DATE]" at bounding box center [711, 289] width 180 height 32
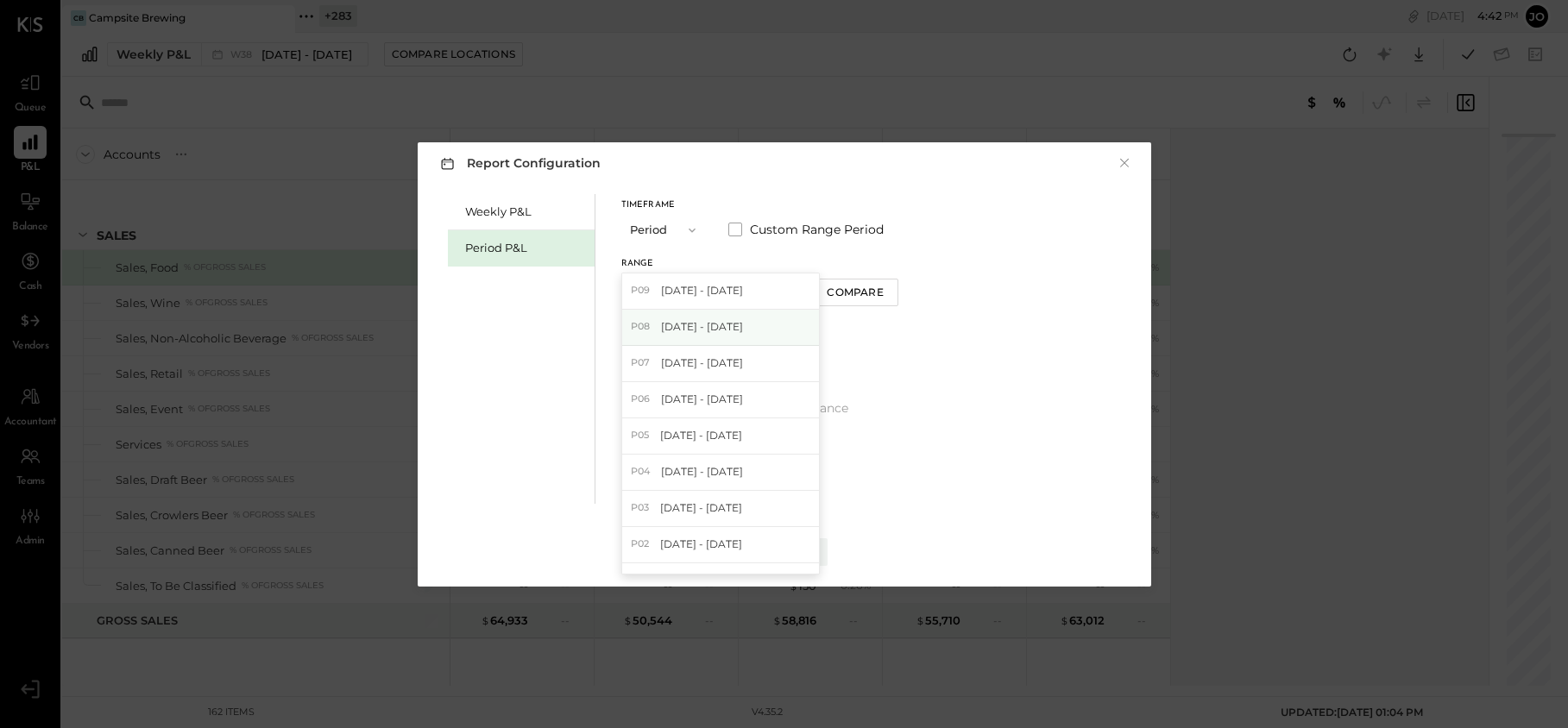
click at [732, 323] on span "[DATE] - [DATE]" at bounding box center [702, 326] width 82 height 15
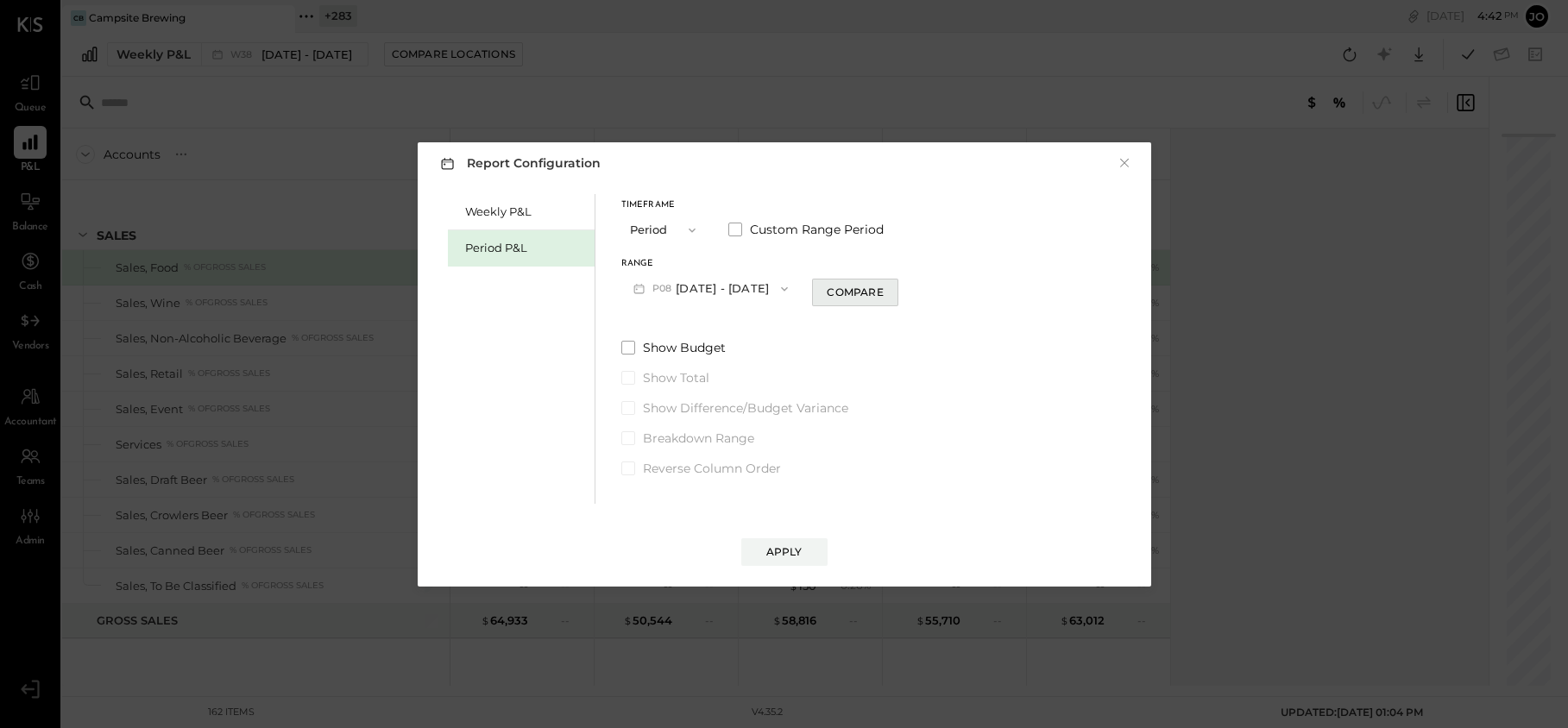
click at [871, 281] on button "Compare" at bounding box center [856, 292] width 86 height 27
click at [893, 294] on button "button" at bounding box center [886, 289] width 14 height 19
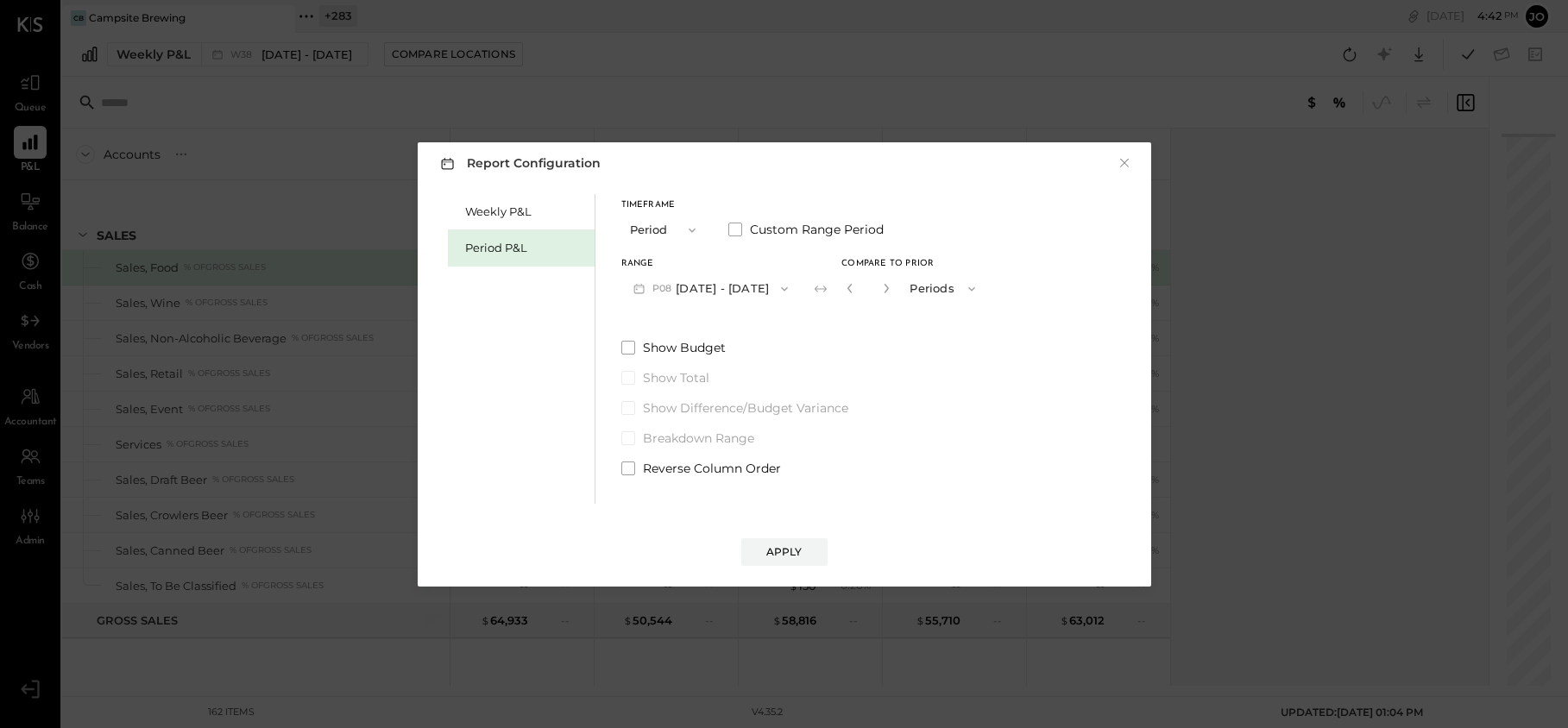
click at [893, 294] on button "button" at bounding box center [886, 289] width 14 height 19
click at [893, 292] on button "button" at bounding box center [886, 289] width 14 height 19
type input "*"
click at [777, 536] on div "Apply" at bounding box center [784, 534] width 699 height 62
click at [777, 545] on div "Apply" at bounding box center [784, 552] width 36 height 15
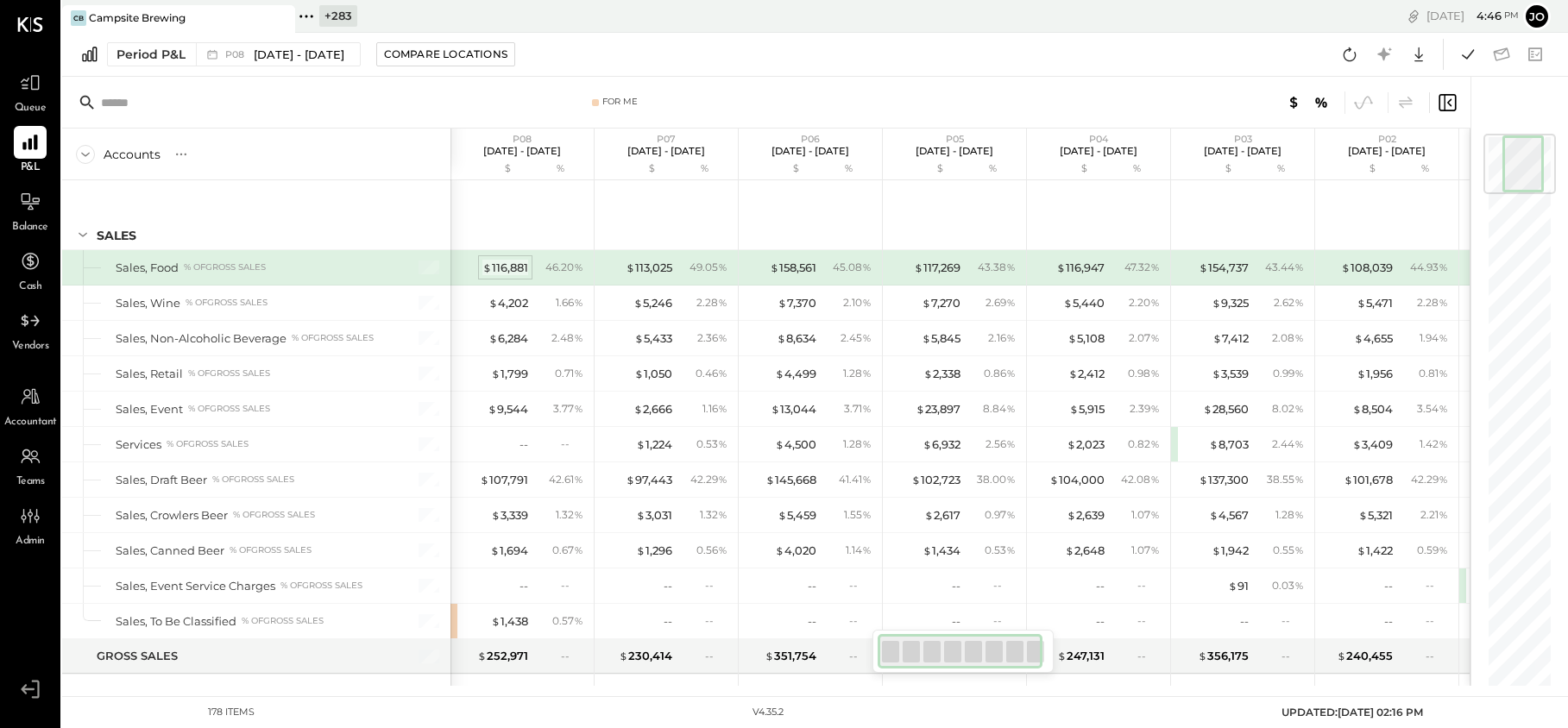
click at [509, 265] on div "$ 116,881" at bounding box center [505, 268] width 46 height 17
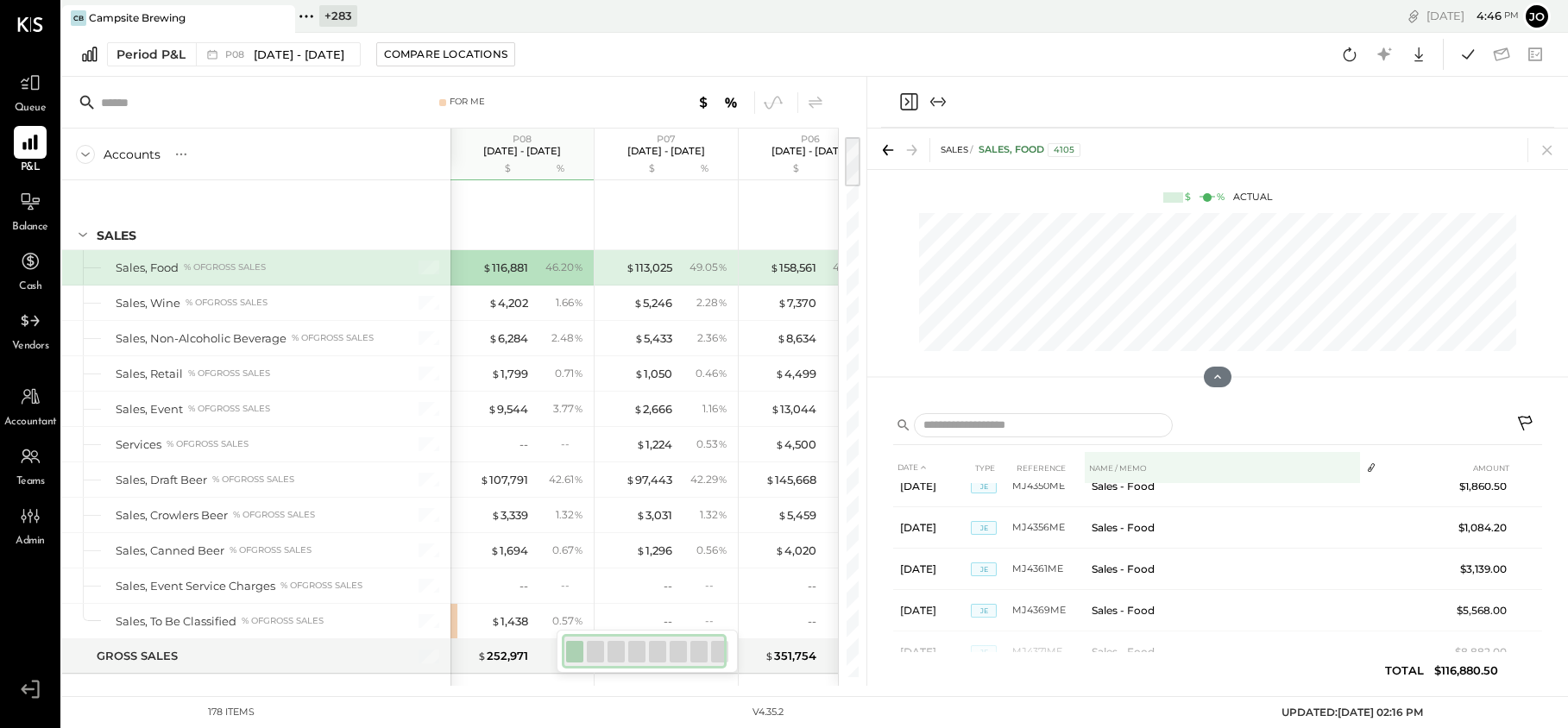
scroll to position [1018, 0]
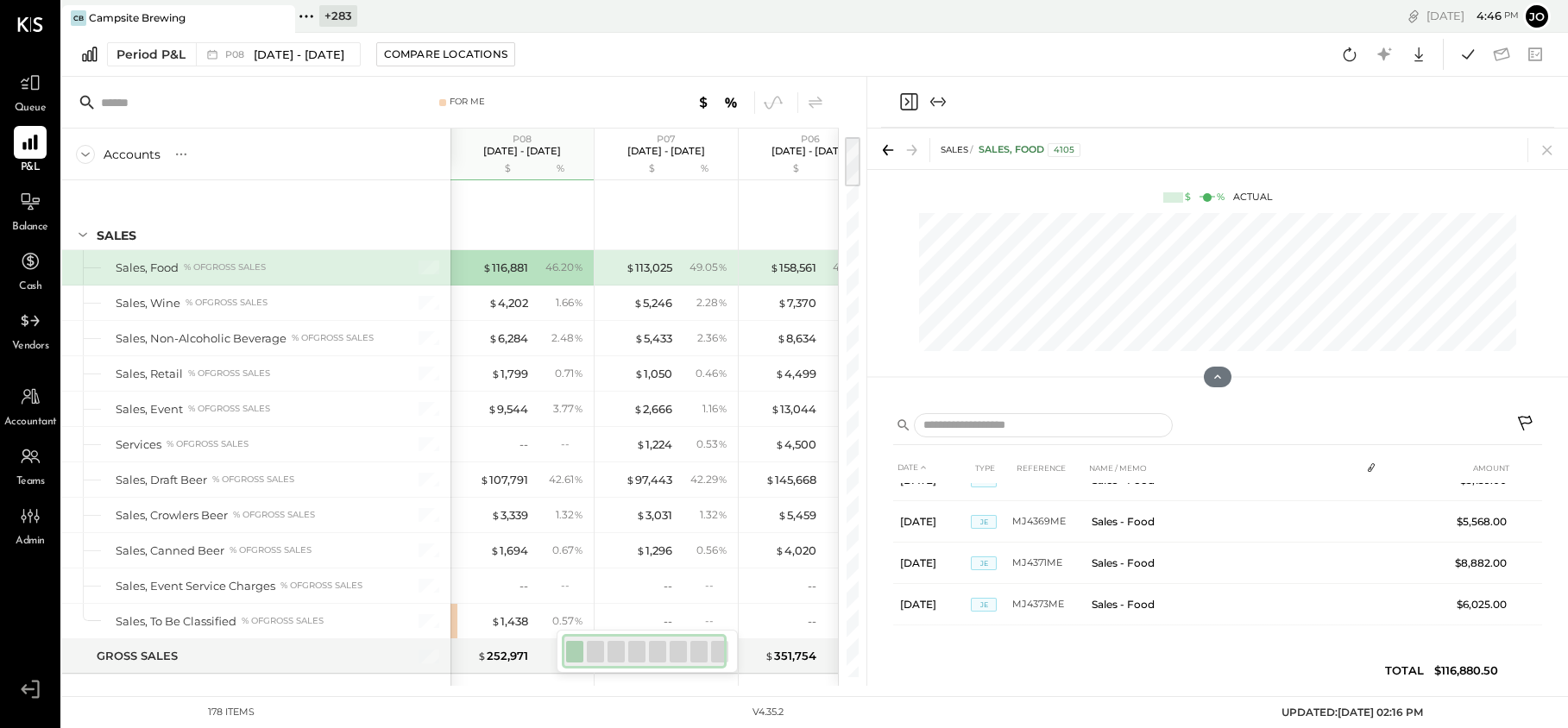
click at [1543, 136] on div "SALES Sales, Food 4105" at bounding box center [1218, 149] width 701 height 40
click at [1544, 139] on icon at bounding box center [1548, 150] width 25 height 25
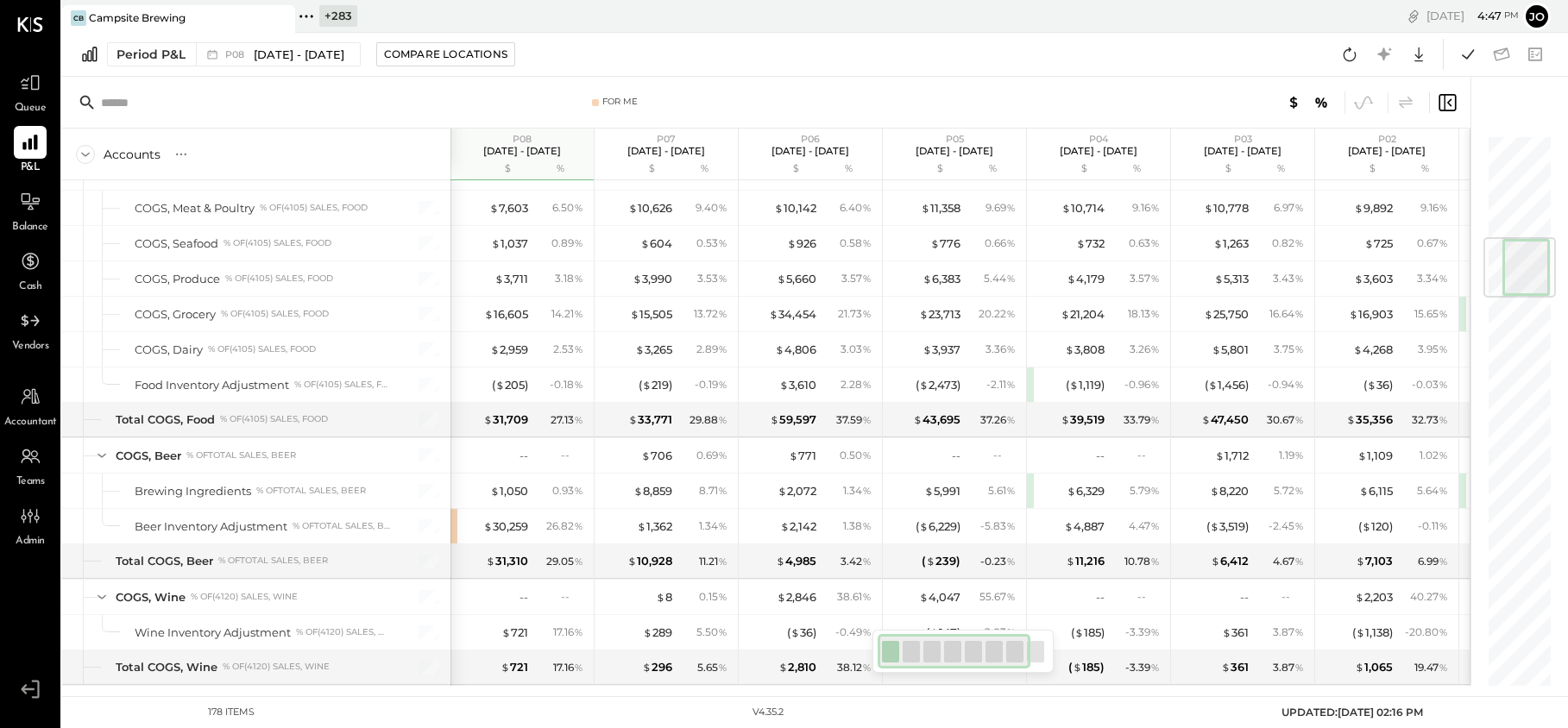
scroll to position [866, 0]
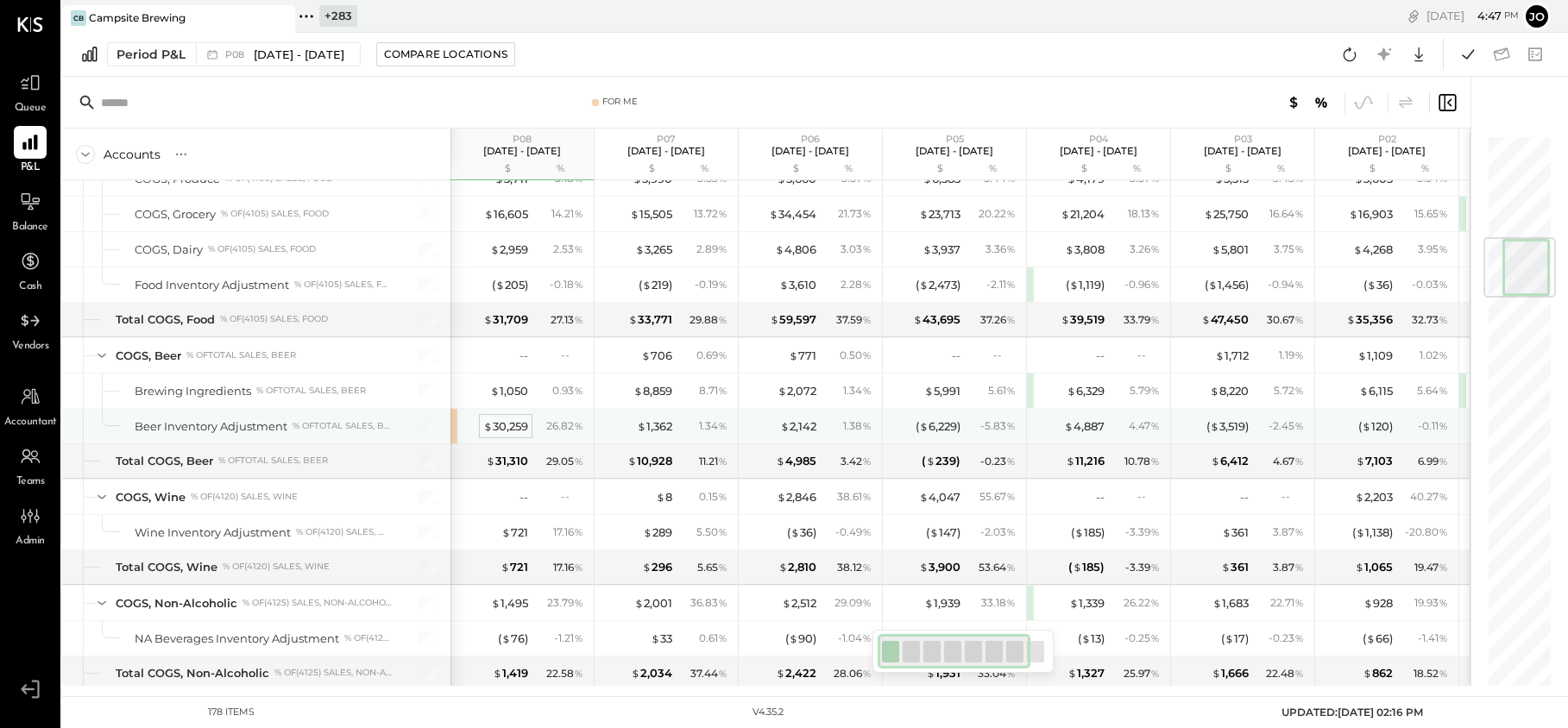
click at [514, 425] on div "$ 30,259" at bounding box center [505, 426] width 45 height 17
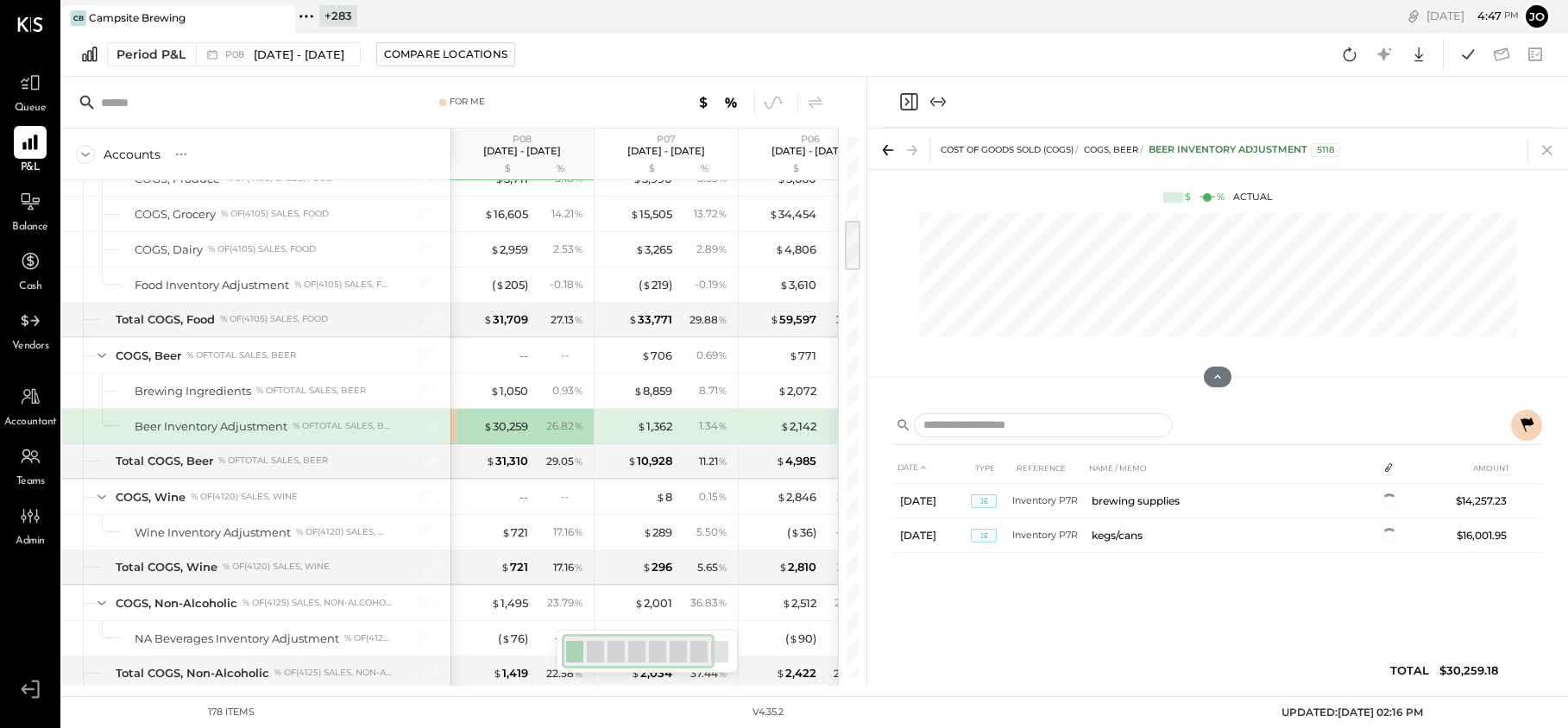
click at [1551, 150] on icon at bounding box center [1548, 150] width 25 height 25
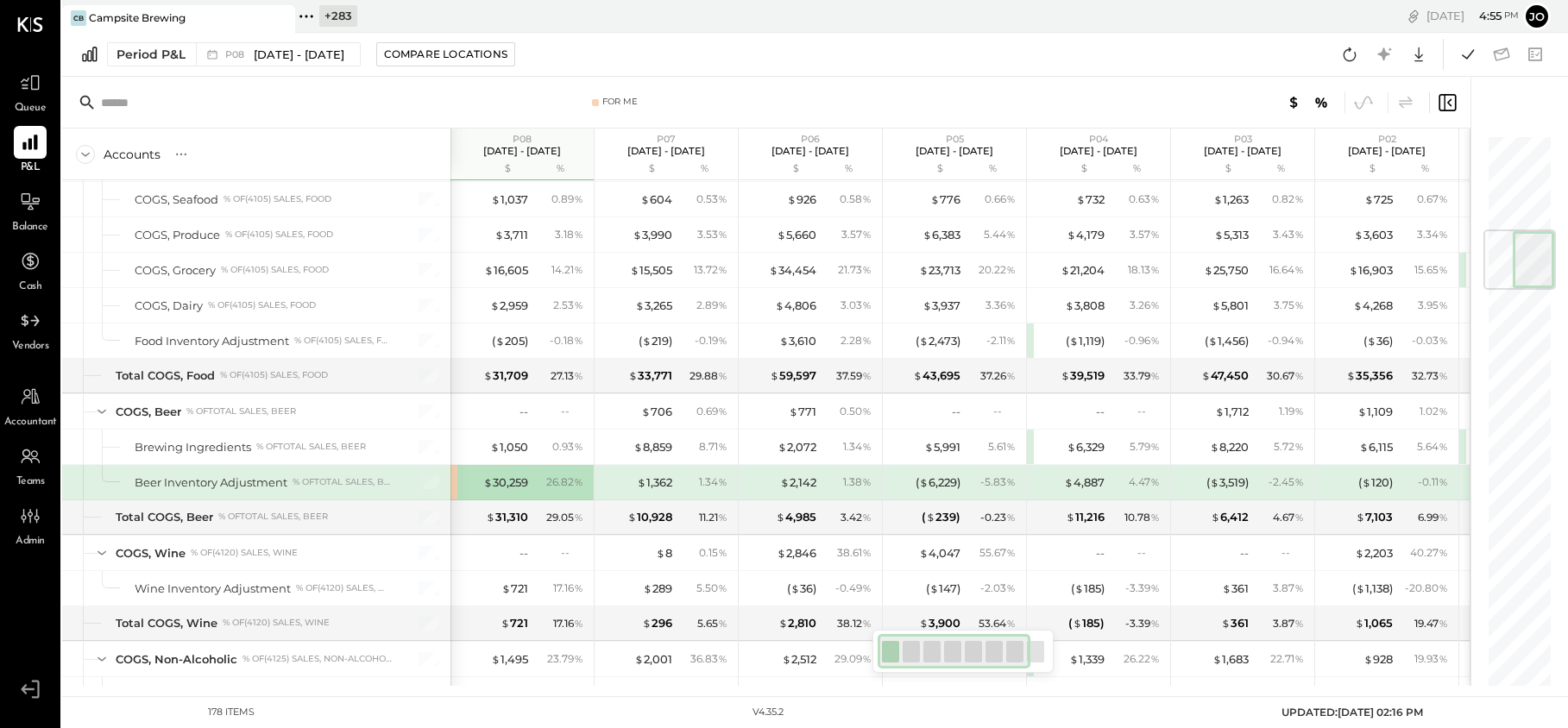
scroll to position [802, 0]
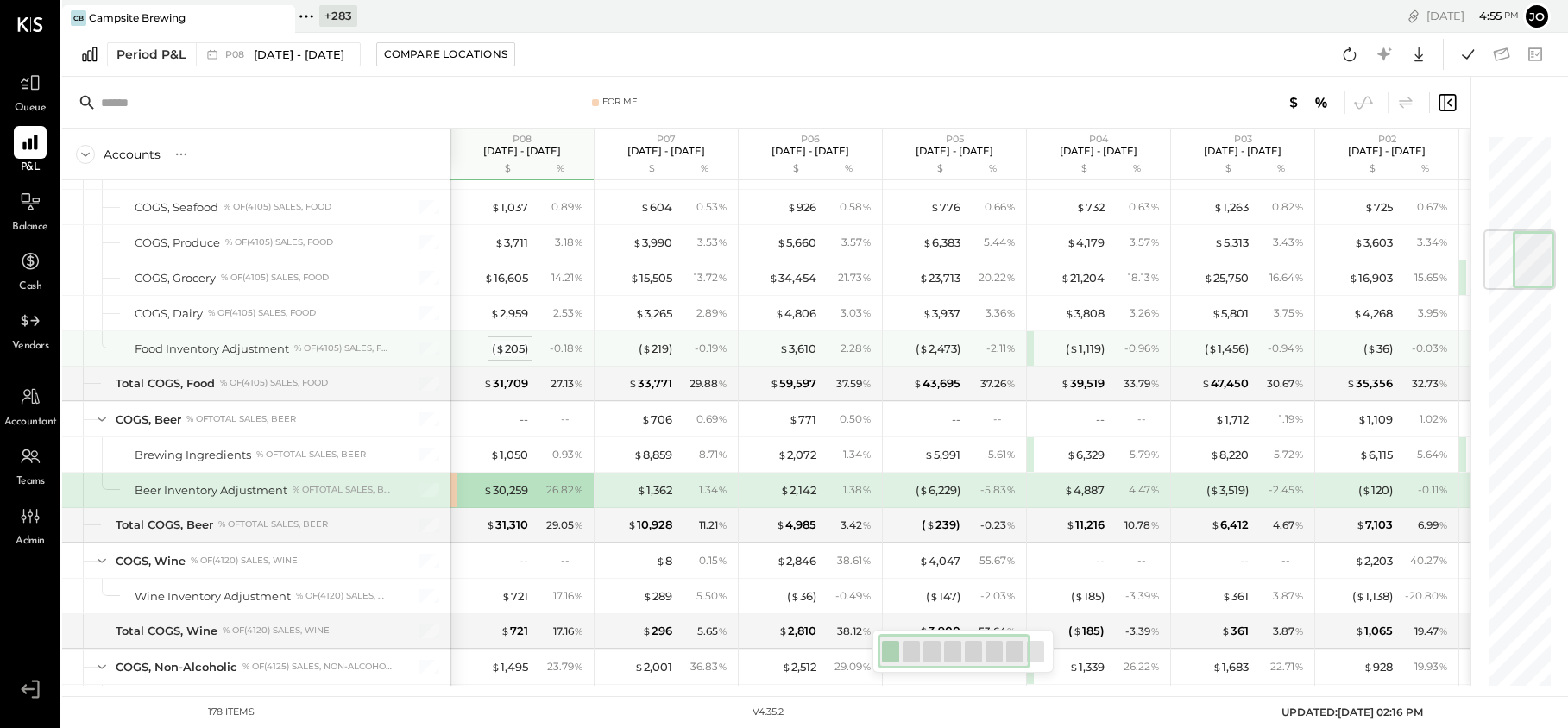
click at [513, 351] on div "( $ 205 )" at bounding box center [510, 349] width 36 height 17
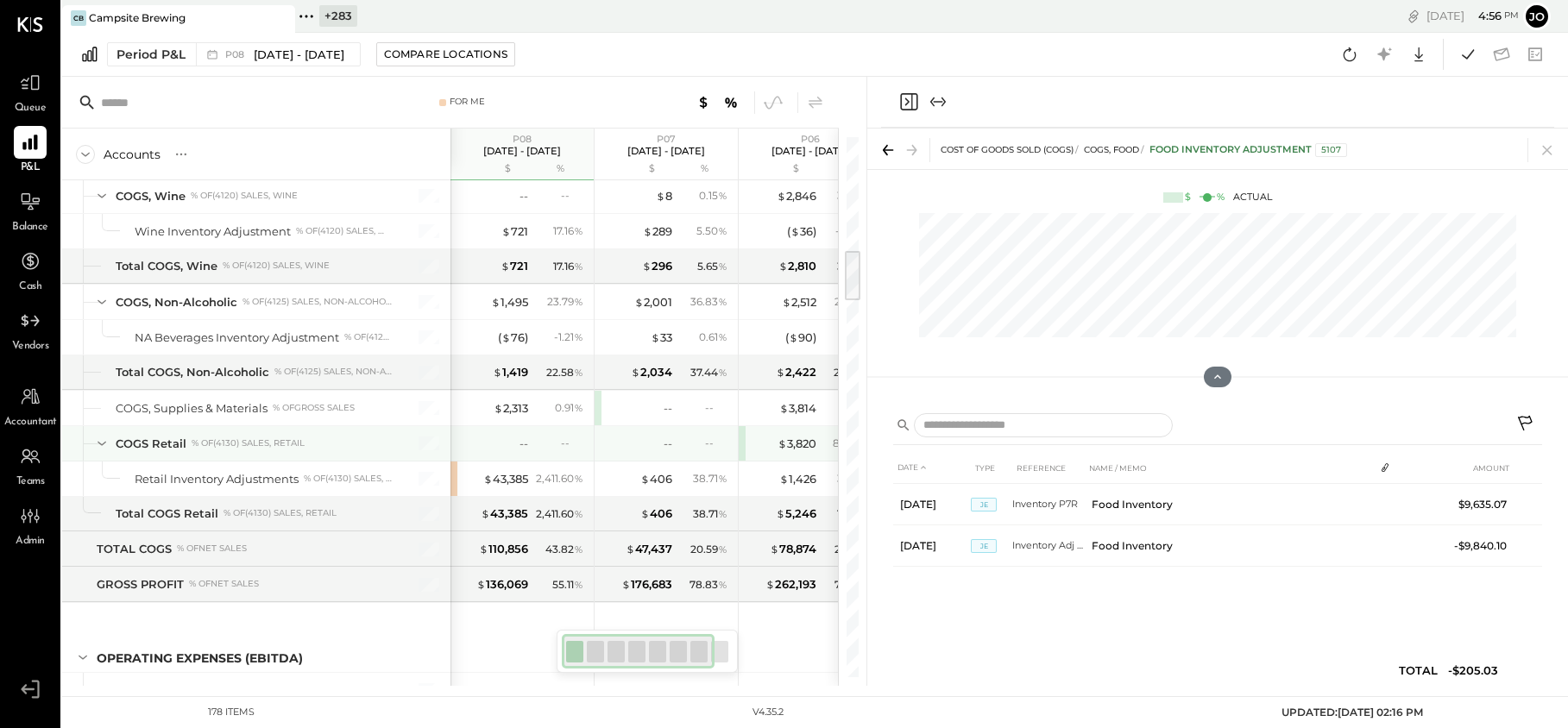
scroll to position [1171, 0]
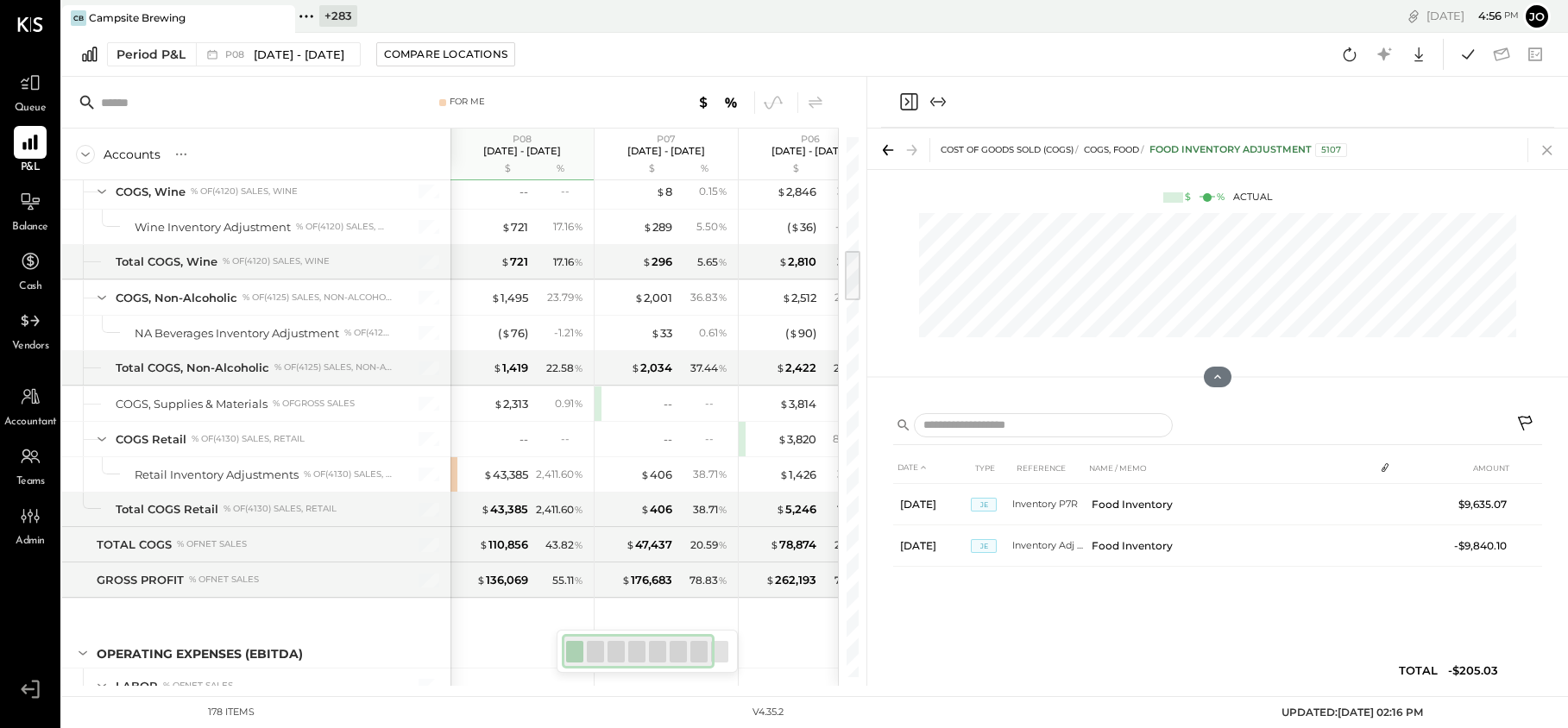
click at [1555, 152] on icon at bounding box center [1548, 150] width 25 height 25
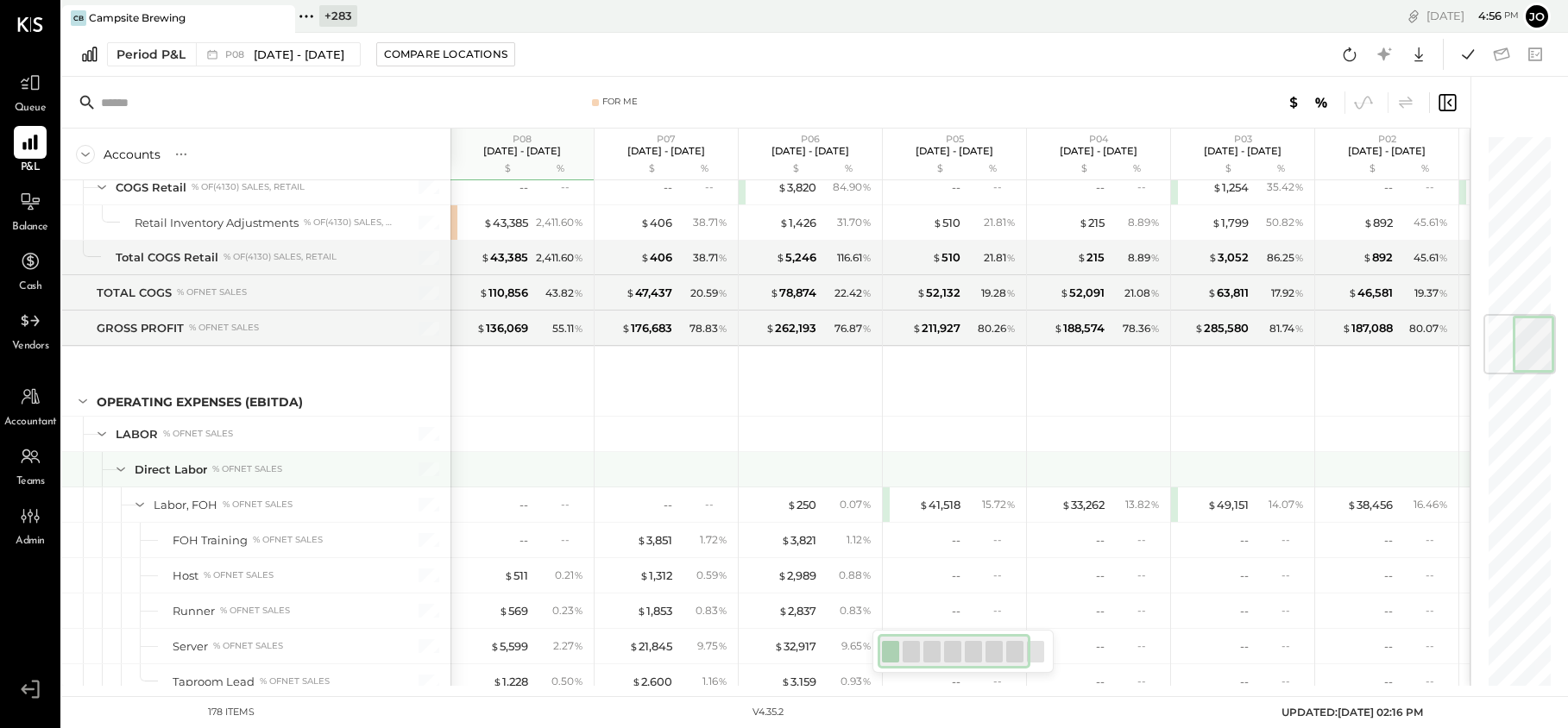
scroll to position [1608, 0]
